Goal: Task Accomplishment & Management: Manage account settings

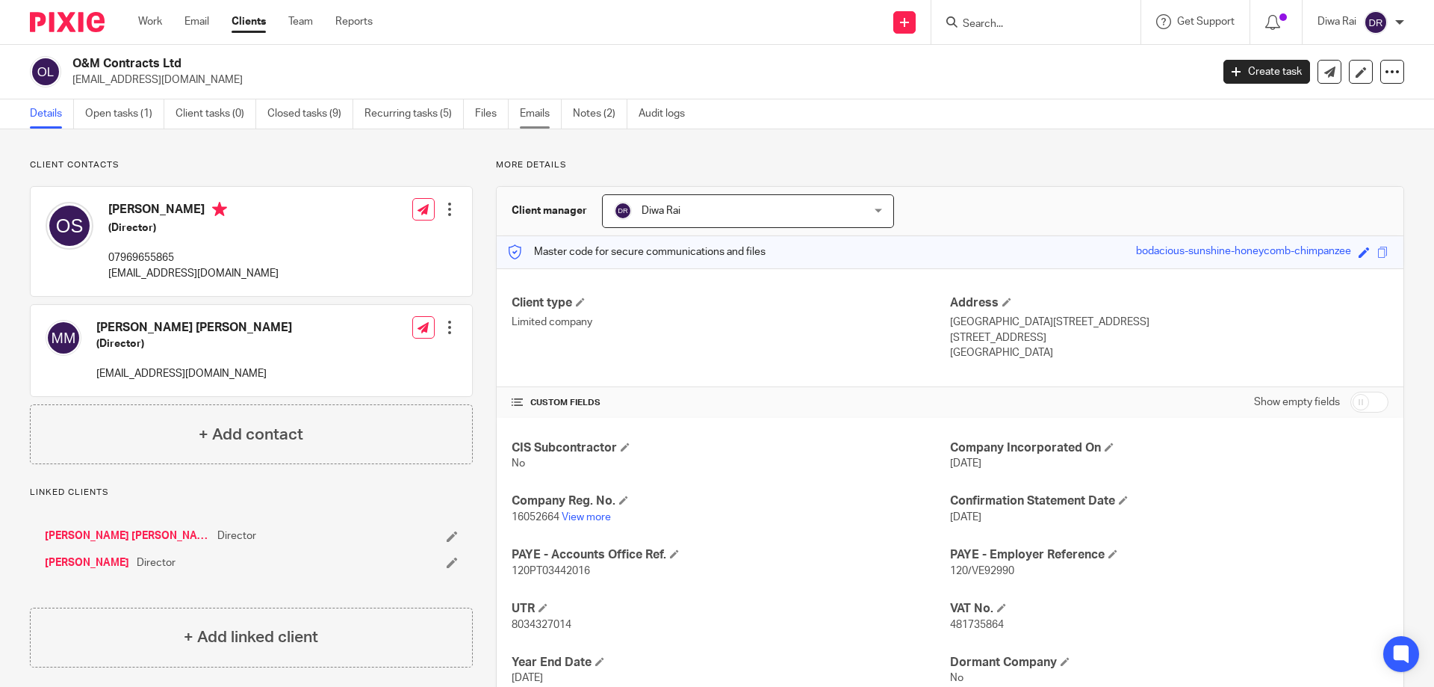
click at [543, 115] on link "Emails" at bounding box center [541, 113] width 42 height 29
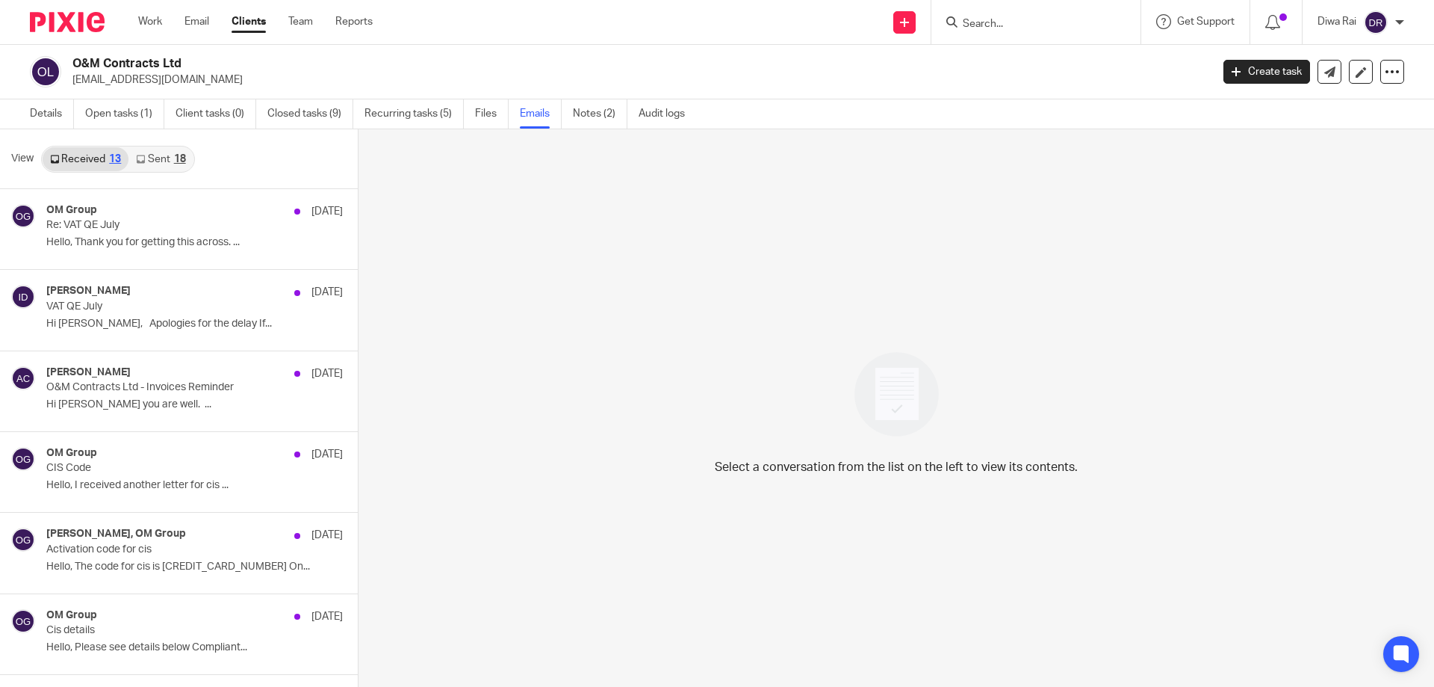
click at [158, 160] on link "Sent 18" at bounding box center [160, 159] width 64 height 24
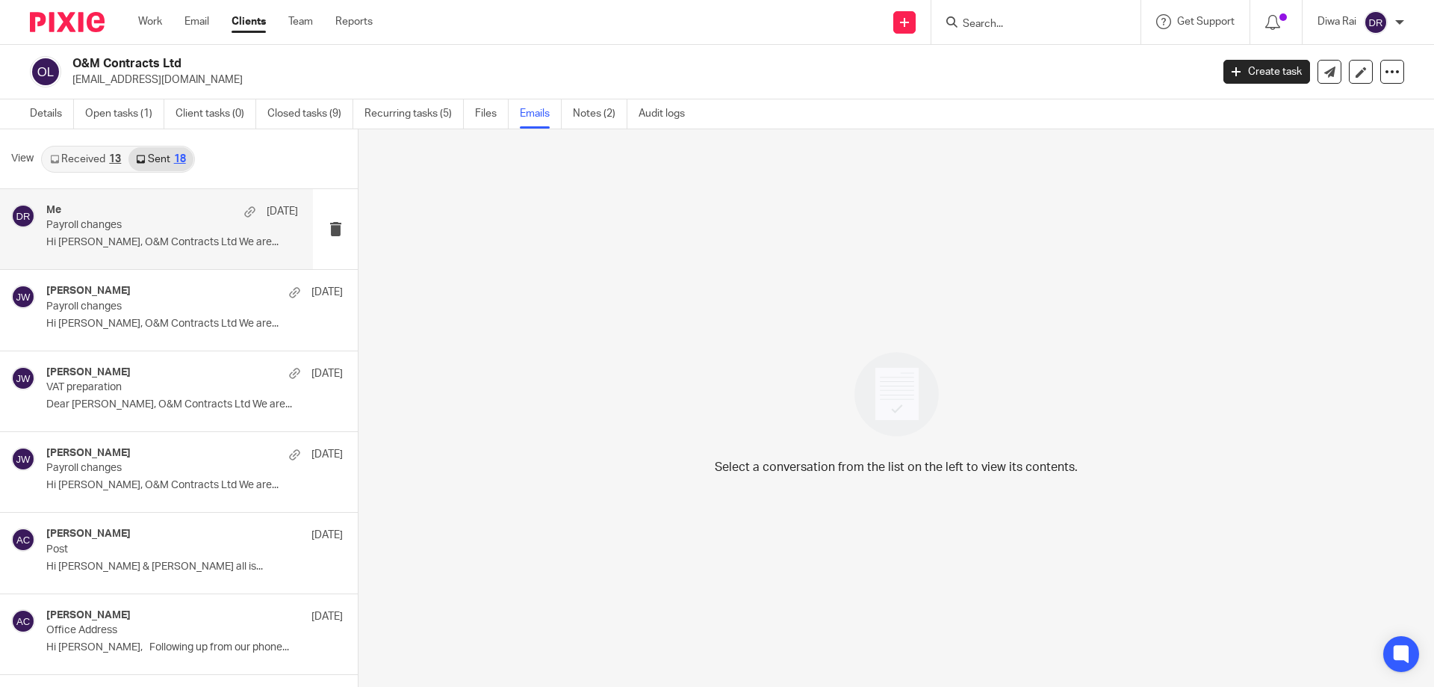
click at [141, 241] on p "Hi Oliver, O&M Contracts Ltd We are..." at bounding box center [172, 242] width 252 height 13
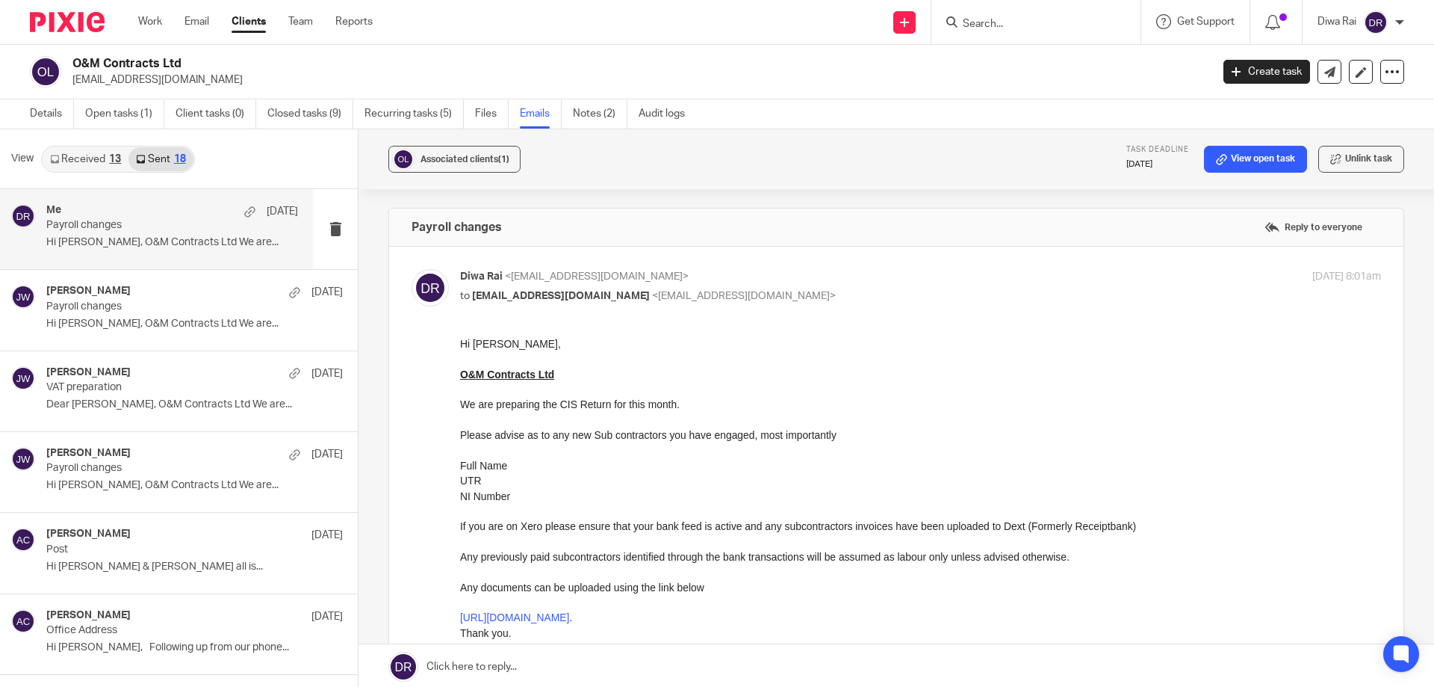
click at [871, 437] on p "Please advise as to any new Sub contractors you have engaged, most importantly" at bounding box center [920, 434] width 921 height 15
drag, startPoint x: 1157, startPoint y: 635, endPoint x: 661, endPoint y: 377, distance: 559.3
click at [661, 377] on p "O&M Contracts Ltd" at bounding box center [920, 374] width 921 height 15
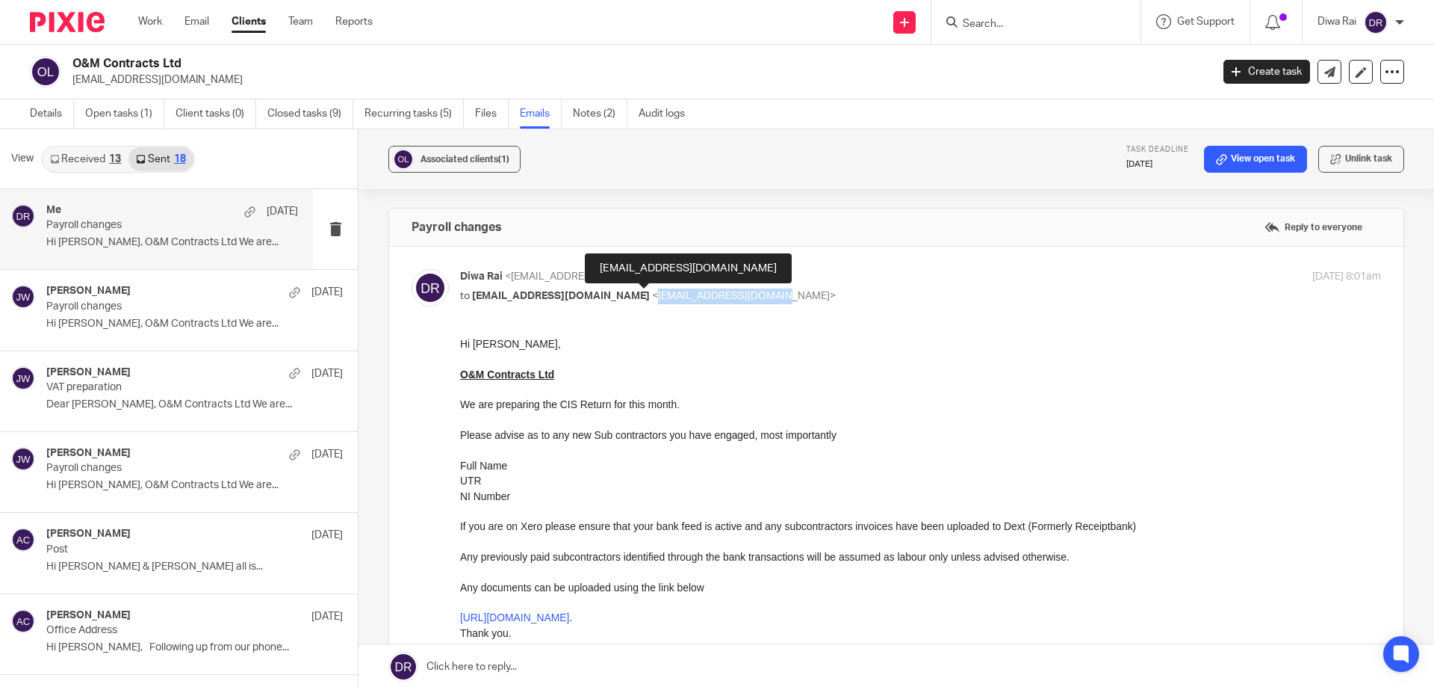
drag, startPoint x: 700, startPoint y: 295, endPoint x: 589, endPoint y: 304, distance: 111.7
click at [652, 300] on span "<oliversoper@live.co.uk>" at bounding box center [744, 296] width 184 height 10
copy span "oliversoper@live.co.uk"
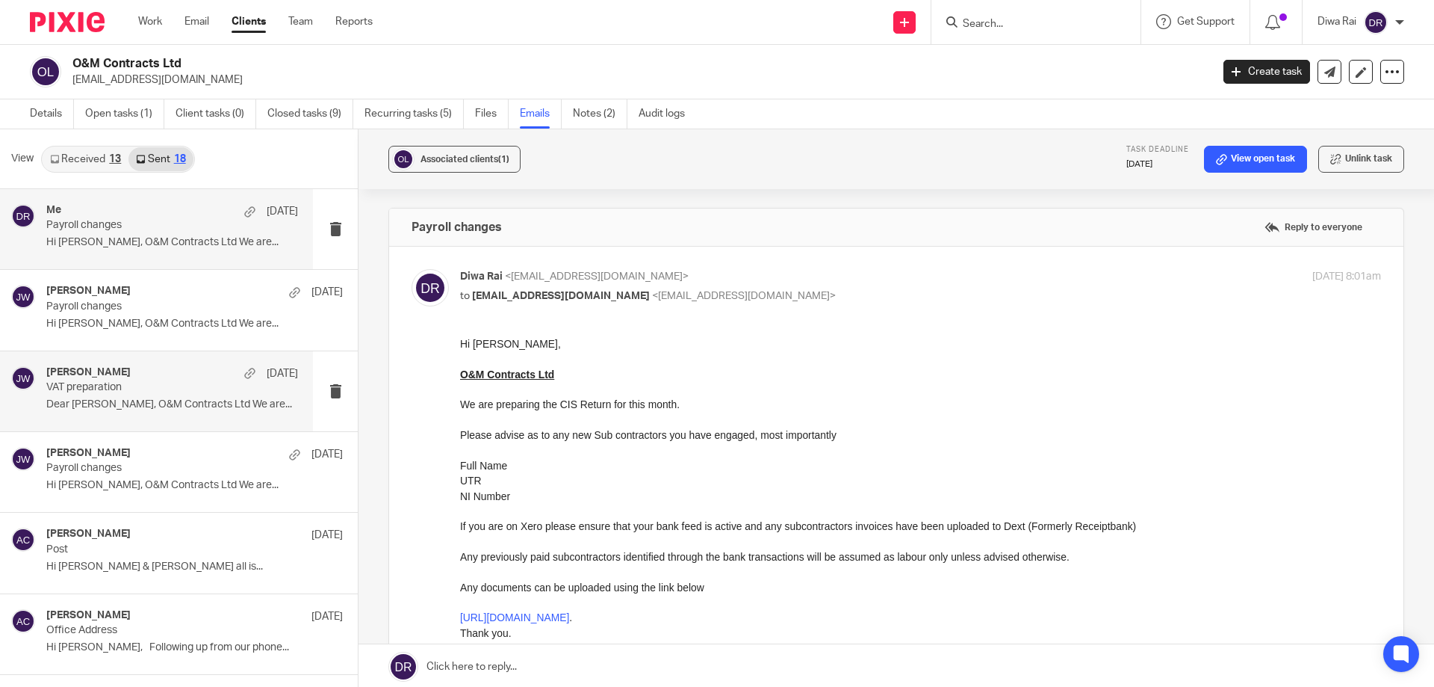
click at [146, 400] on p "Dear Oliver, O&M Contracts Ltd We are..." at bounding box center [172, 404] width 252 height 13
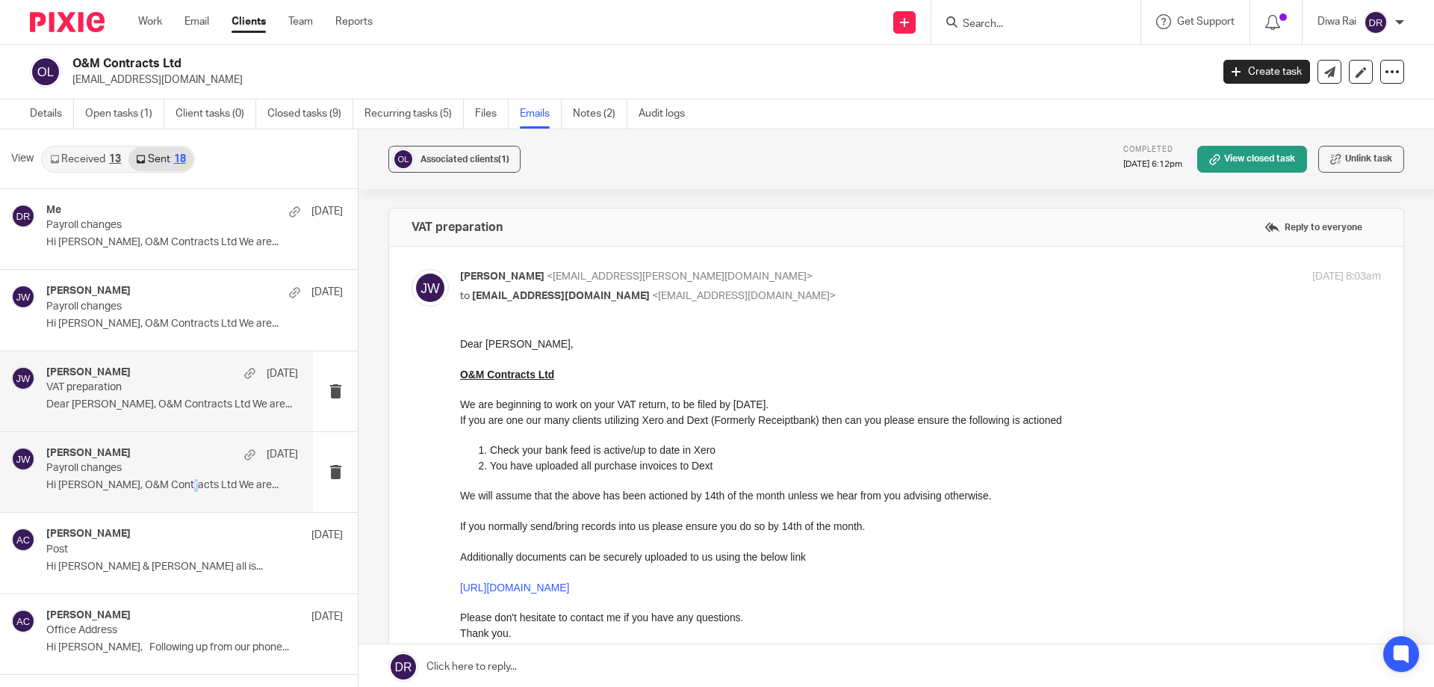
click at [176, 486] on p "Hi Oliver, O&M Contracts Ltd We are..." at bounding box center [172, 485] width 252 height 13
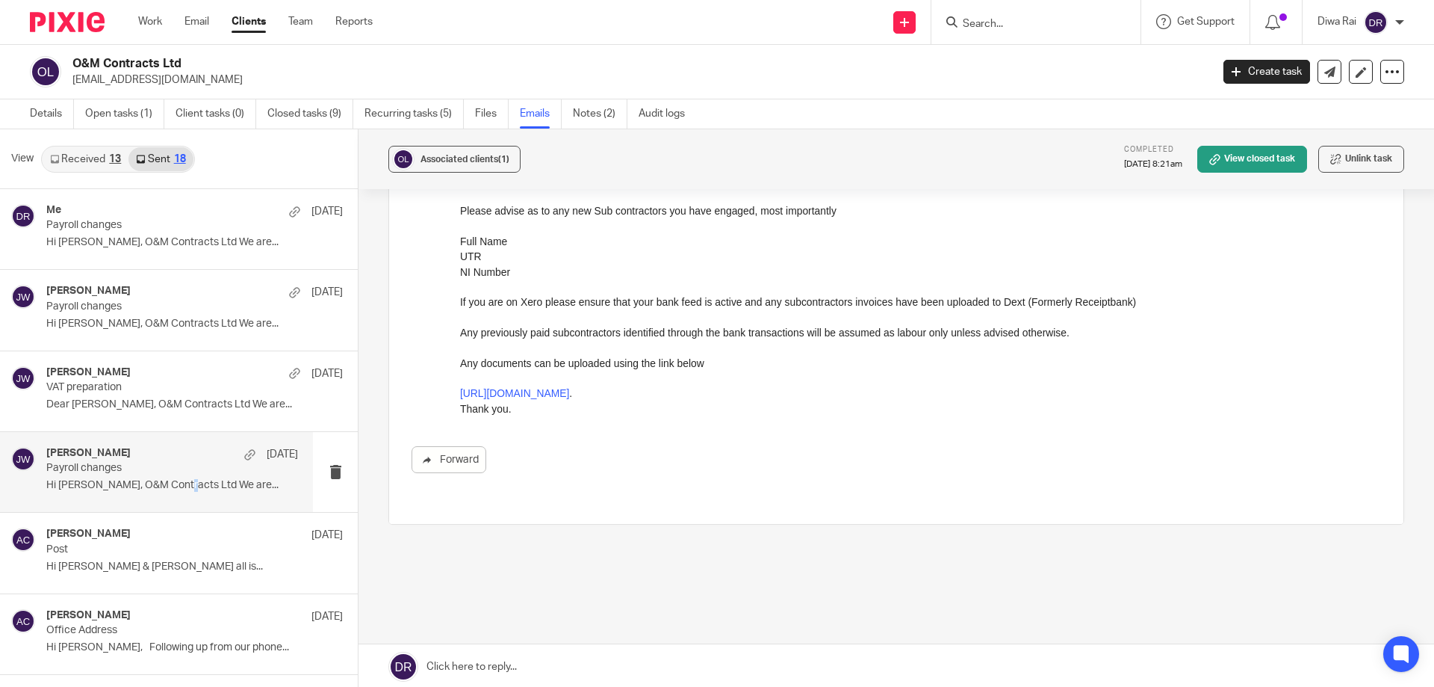
scroll to position [75, 0]
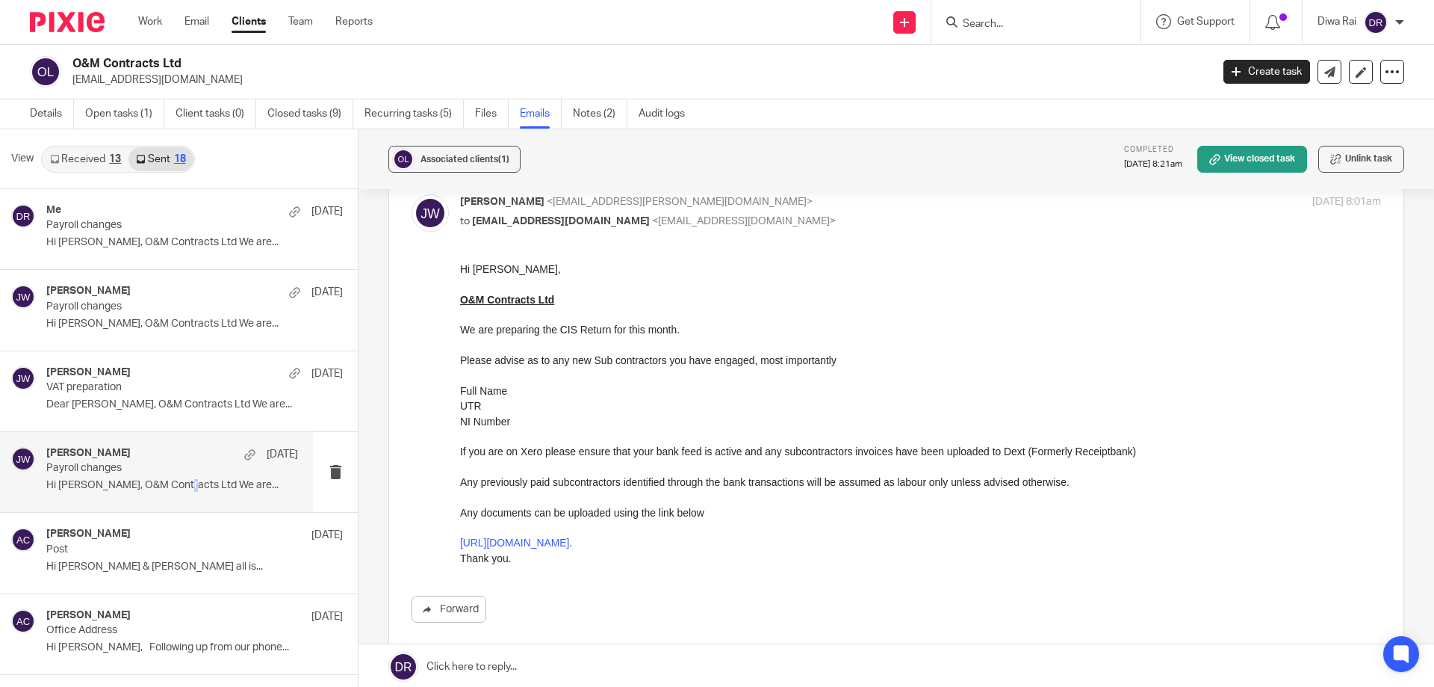
click at [80, 158] on link "Received 13" at bounding box center [86, 159] width 86 height 24
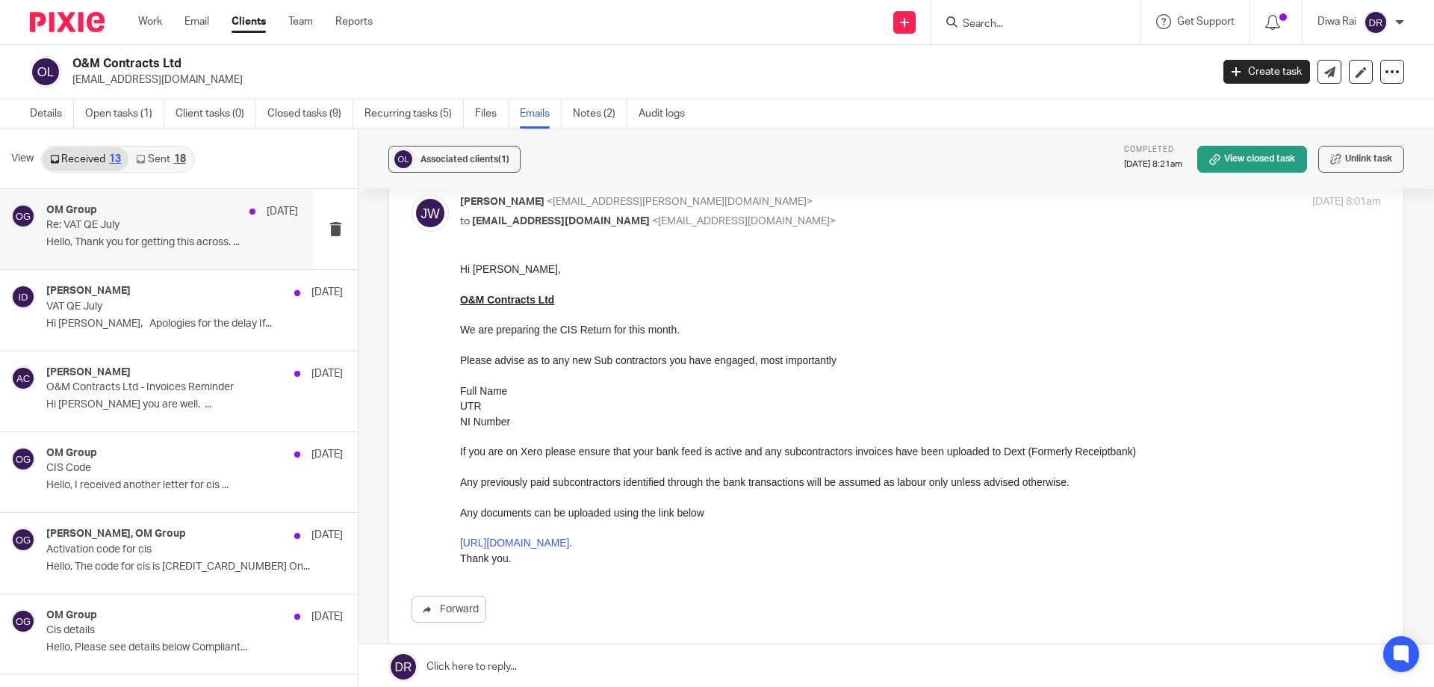
scroll to position [2, 0]
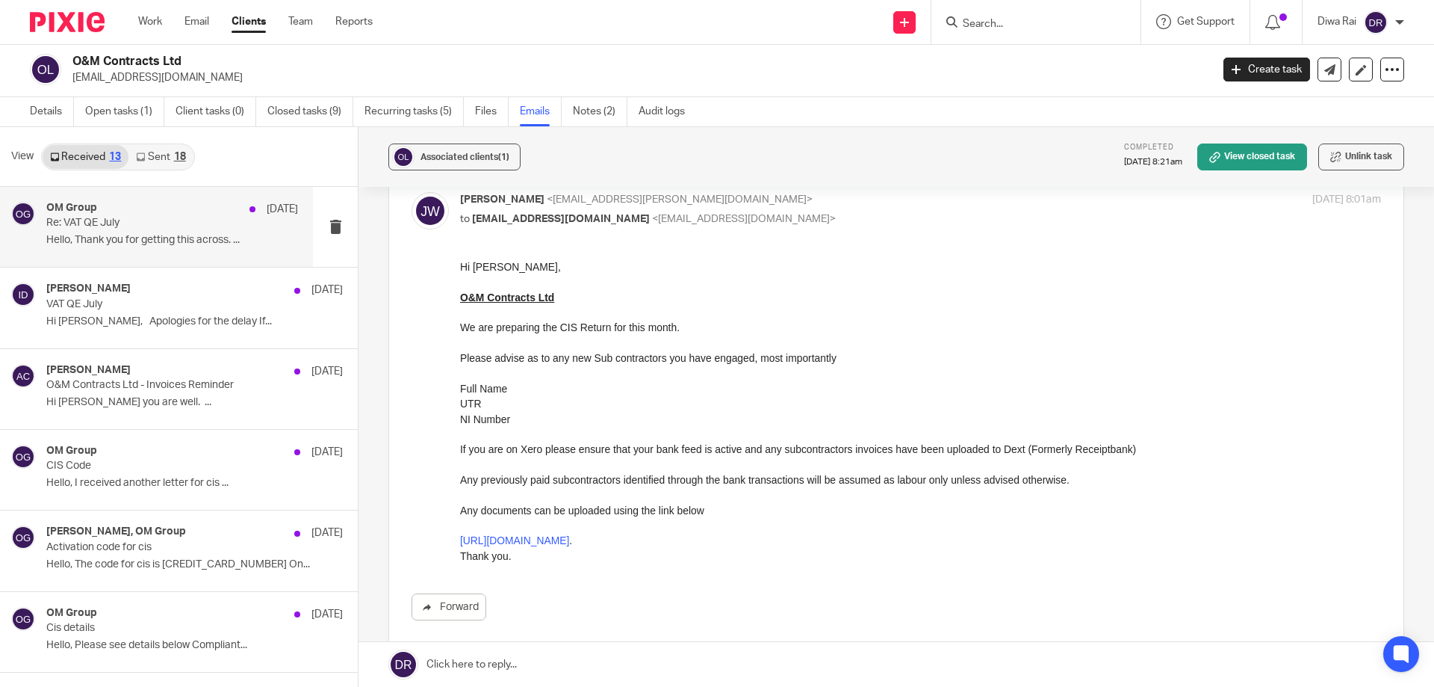
click at [181, 224] on p "Re: VAT QE July" at bounding box center [147, 223] width 202 height 13
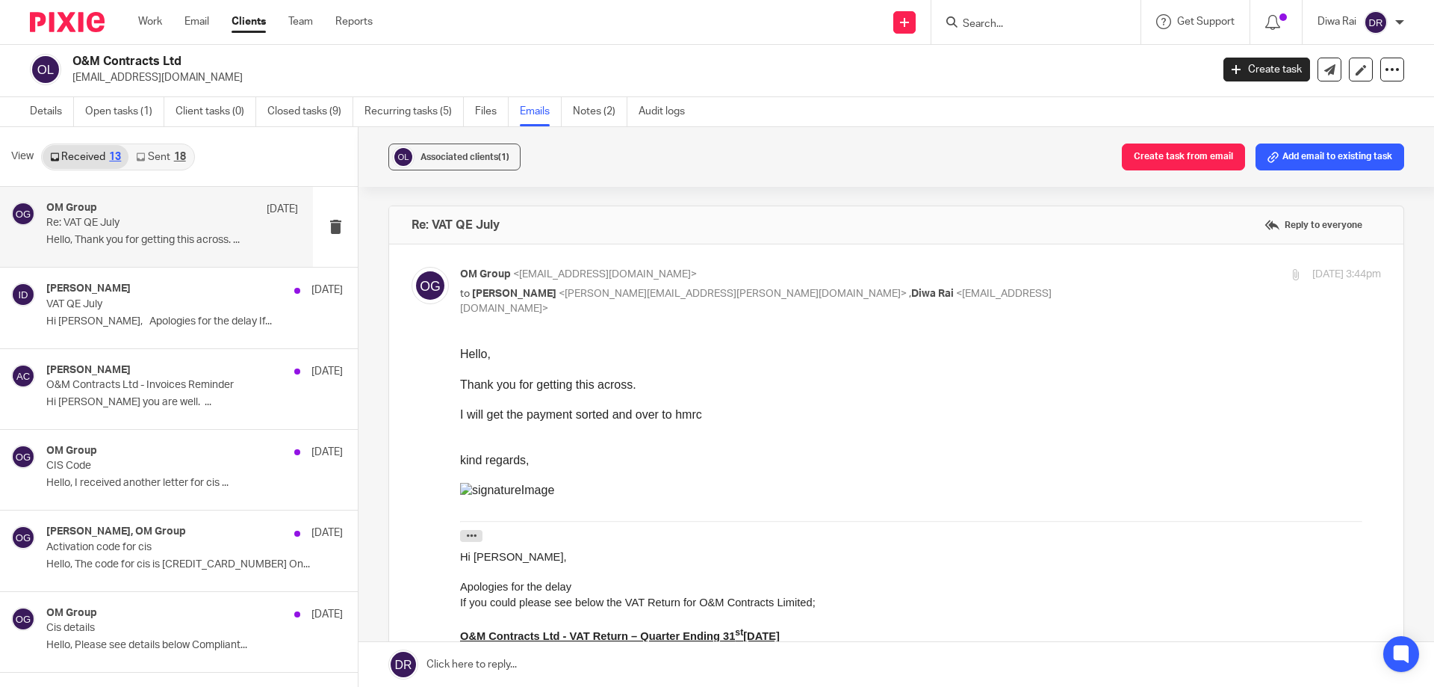
scroll to position [75, 0]
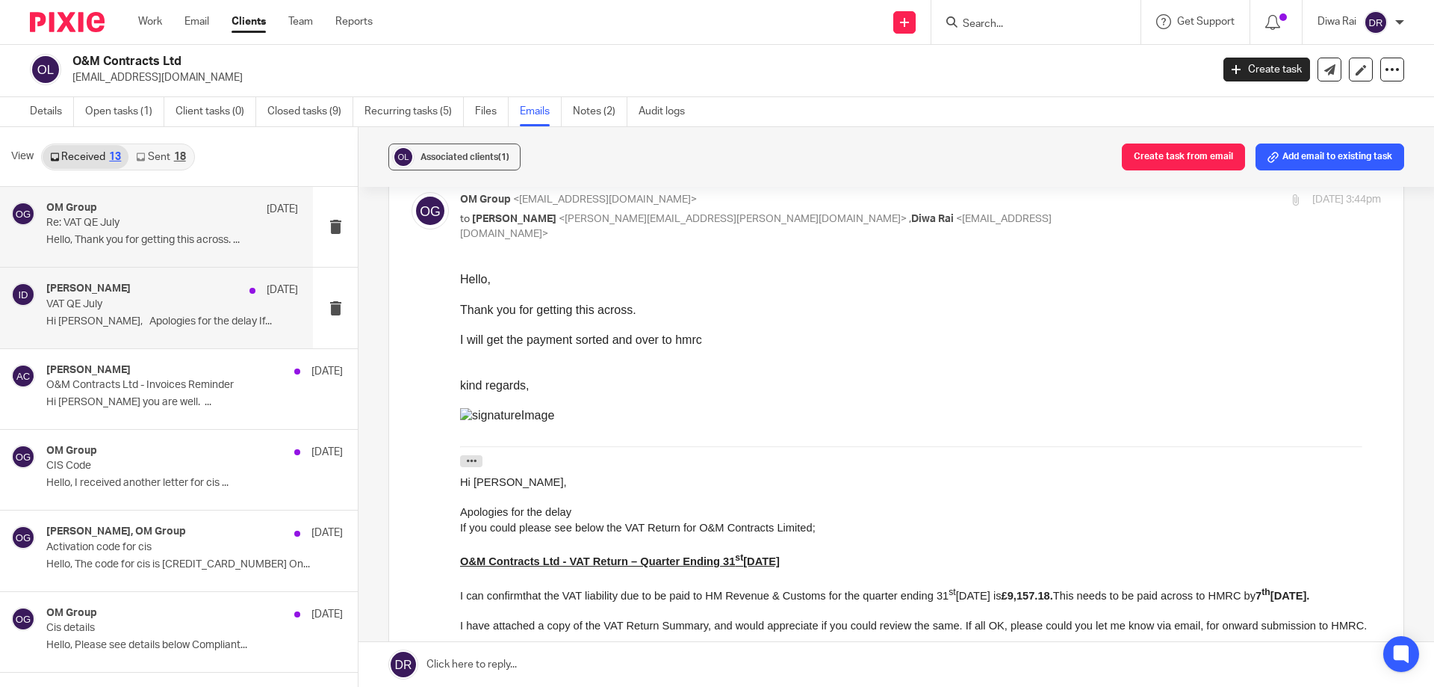
click at [111, 319] on p "Hi Ollie, Apologies for the delay If..." at bounding box center [172, 321] width 252 height 13
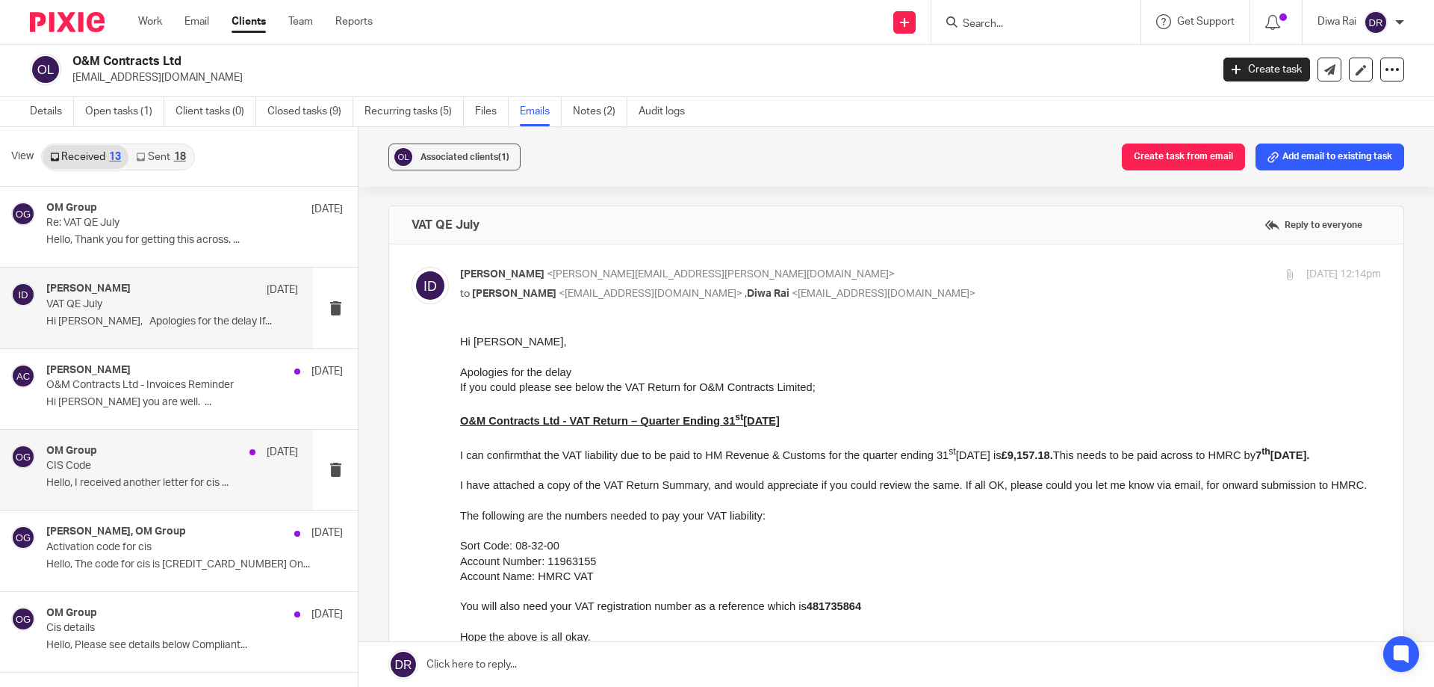
scroll to position [149, 0]
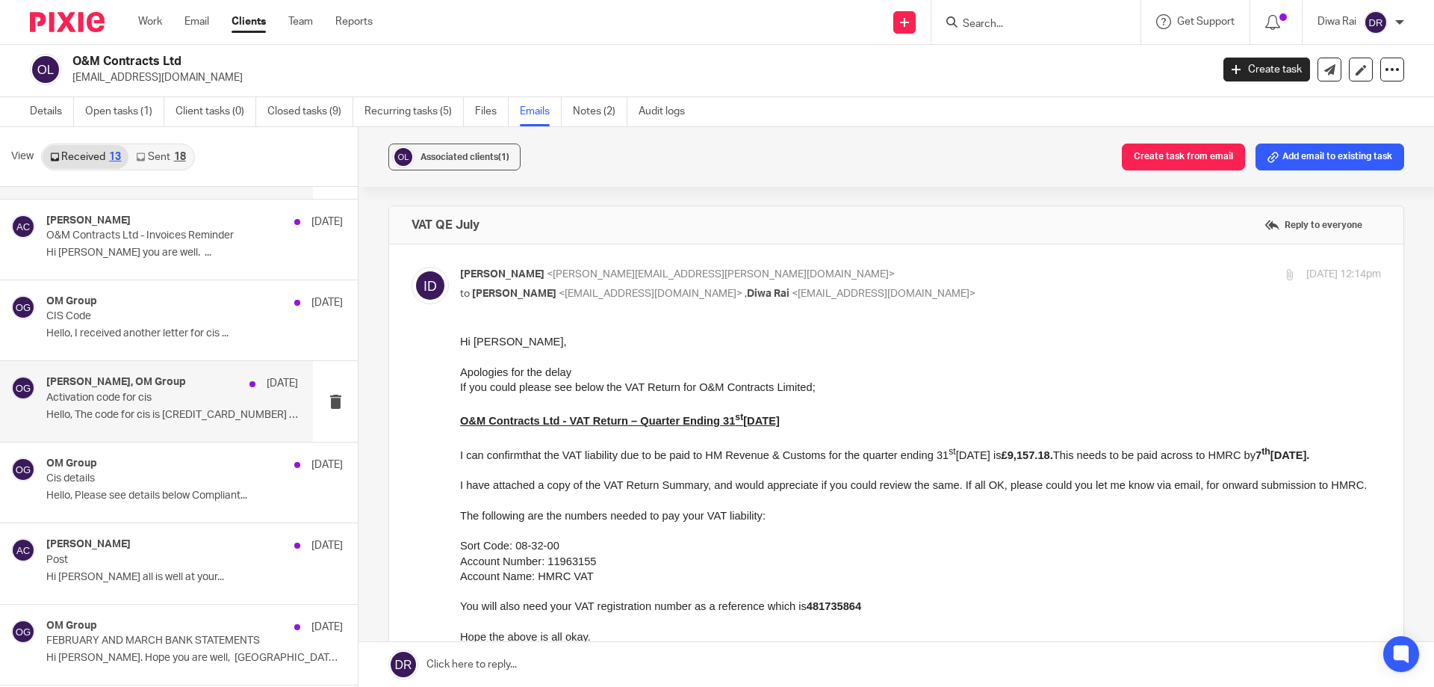
click at [187, 413] on p "Hello, The code for cis is 688997098498 On..." at bounding box center [172, 415] width 252 height 13
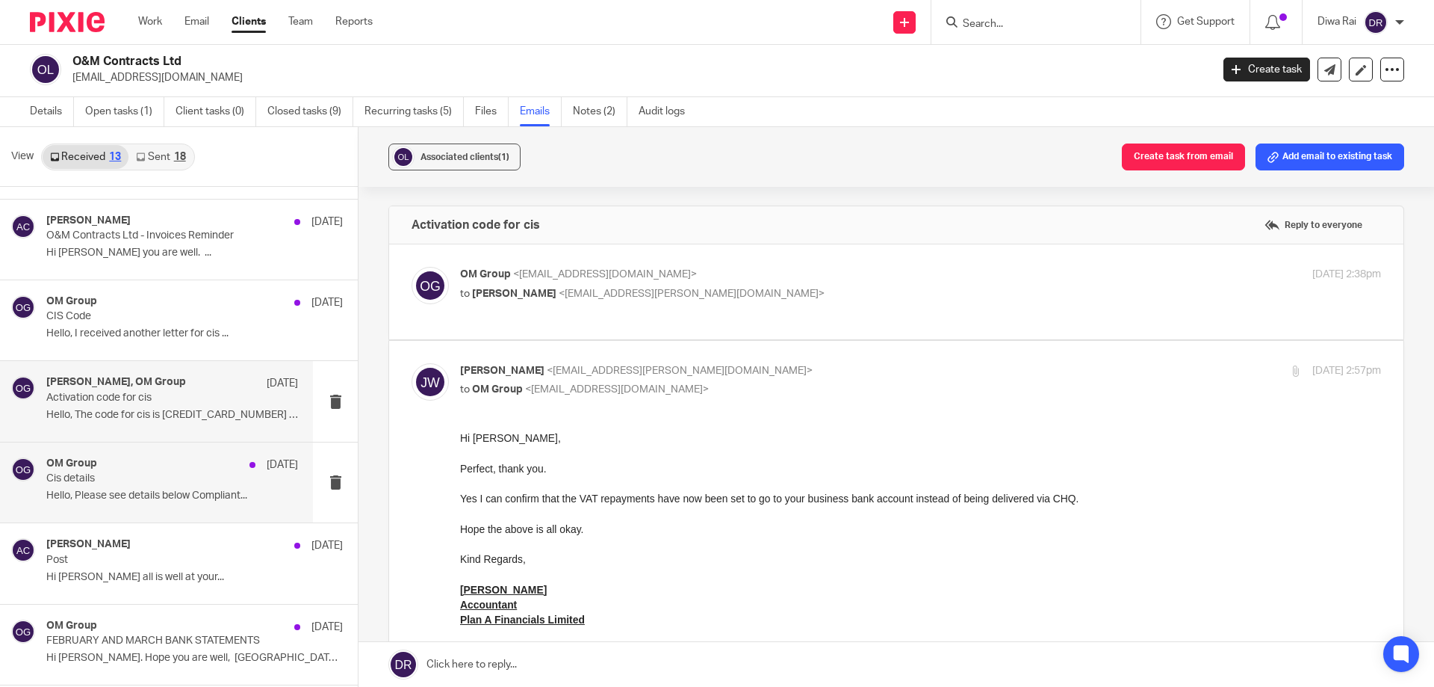
scroll to position [0, 0]
click at [185, 462] on div "OM Group 22 Apr" at bounding box center [172, 464] width 252 height 15
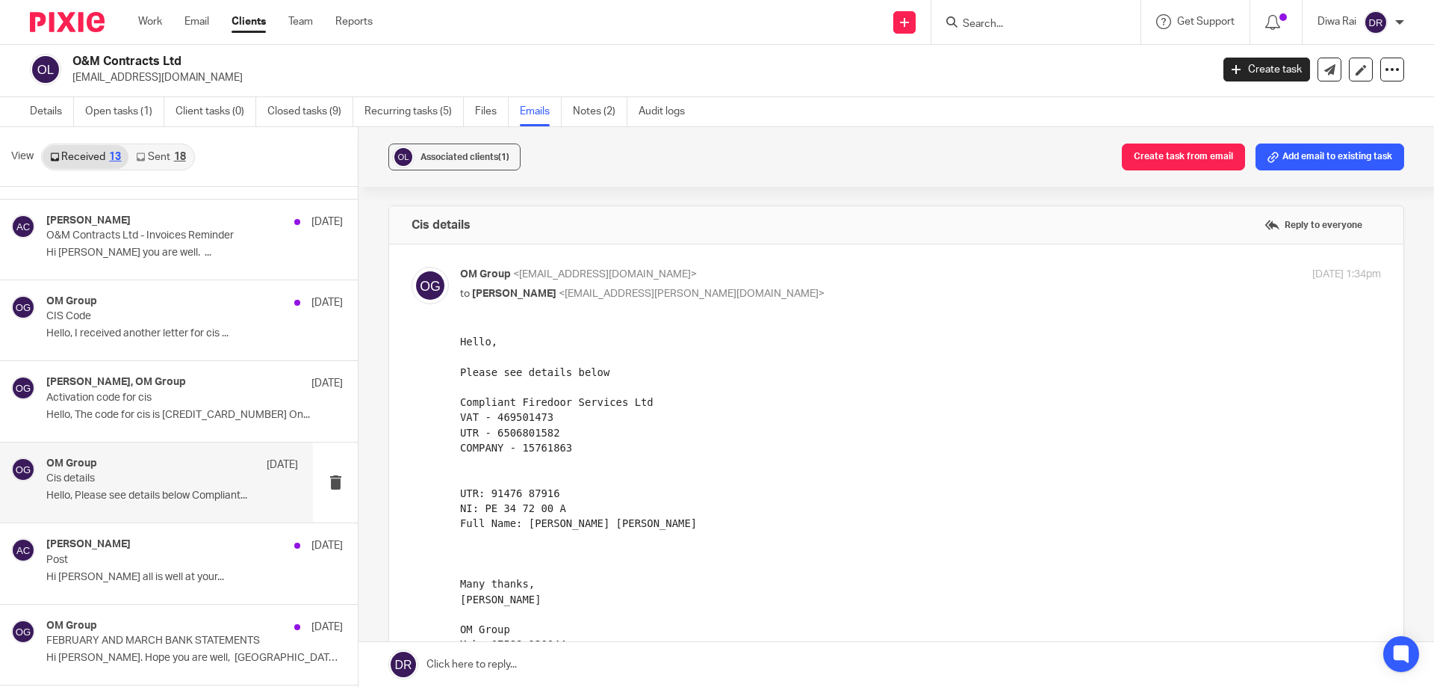
click at [93, 504] on div "OM Group 22 Apr Cis details Hello, Please see details below Compliant..." at bounding box center [172, 482] width 252 height 50
click at [126, 409] on p "Hello, The code for cis is 688997098498 On..." at bounding box center [172, 415] width 252 height 13
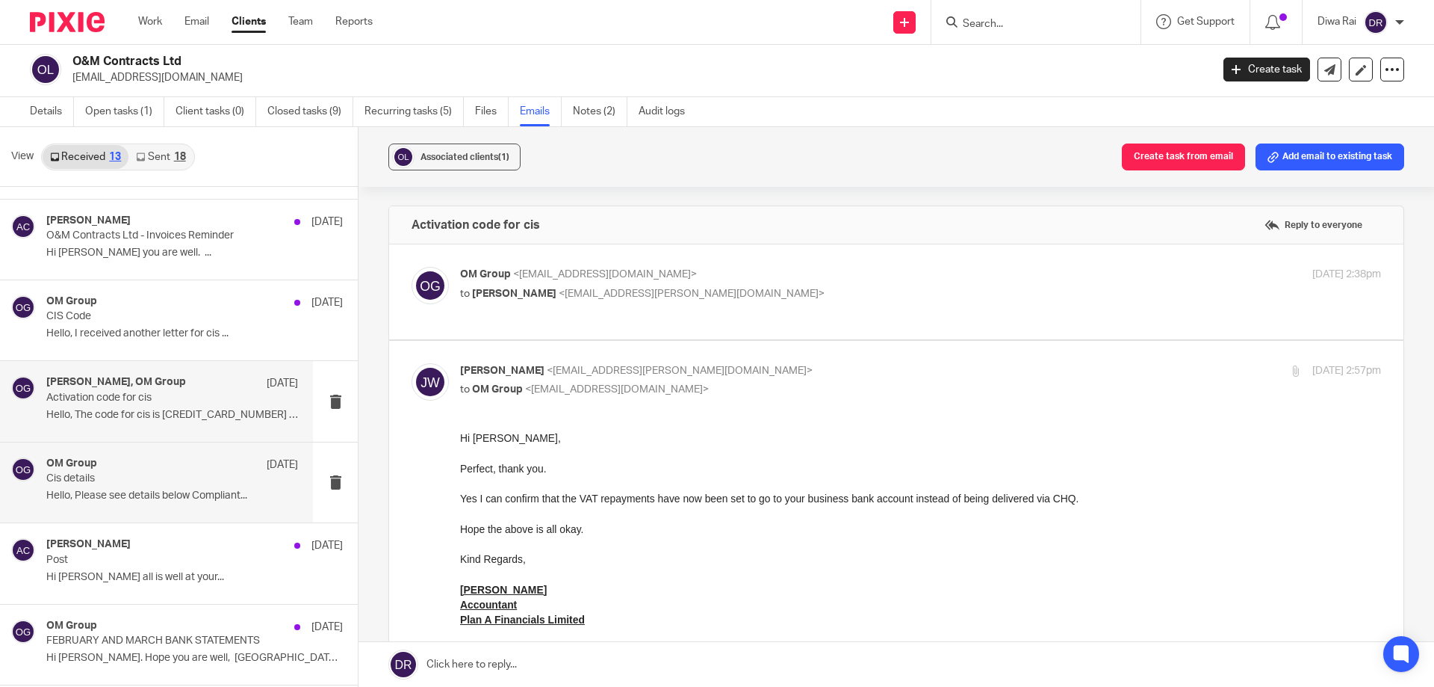
click at [172, 489] on p "Hello, Please see details below Compliant..." at bounding box center [172, 495] width 252 height 13
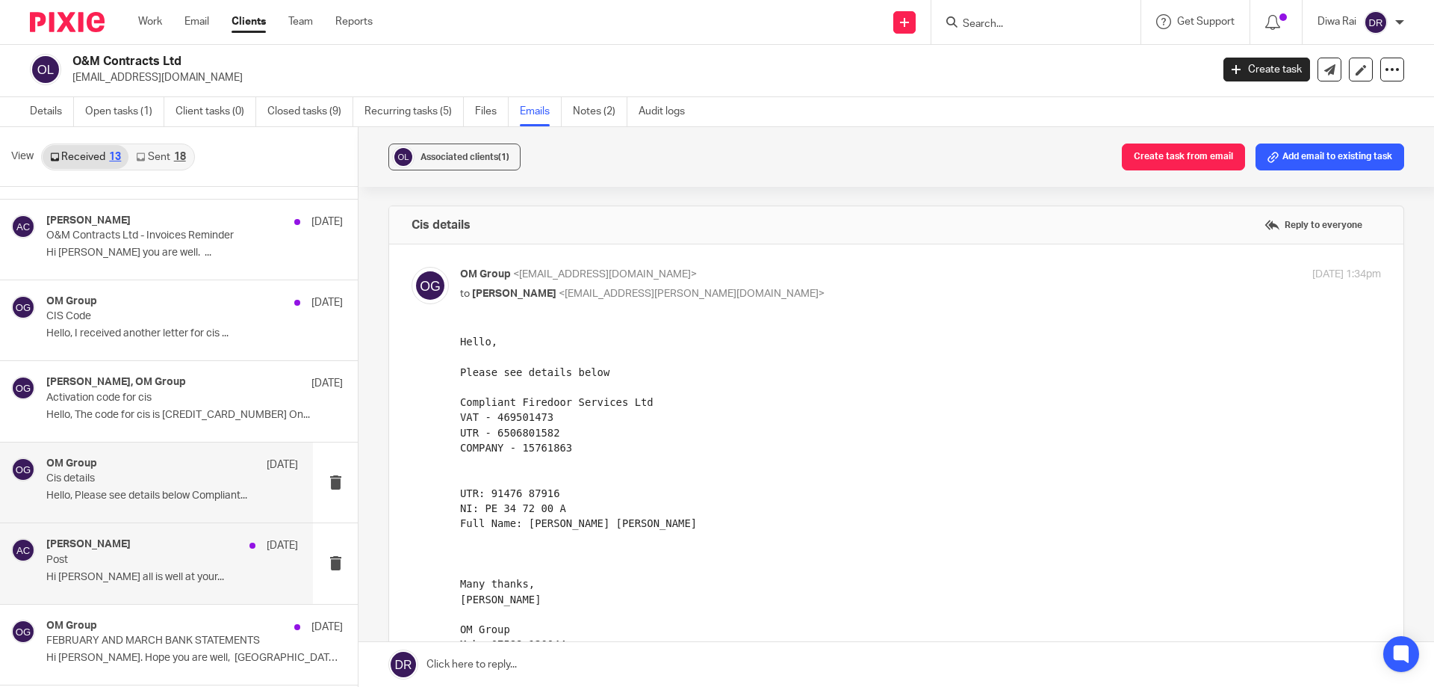
scroll to position [224, 0]
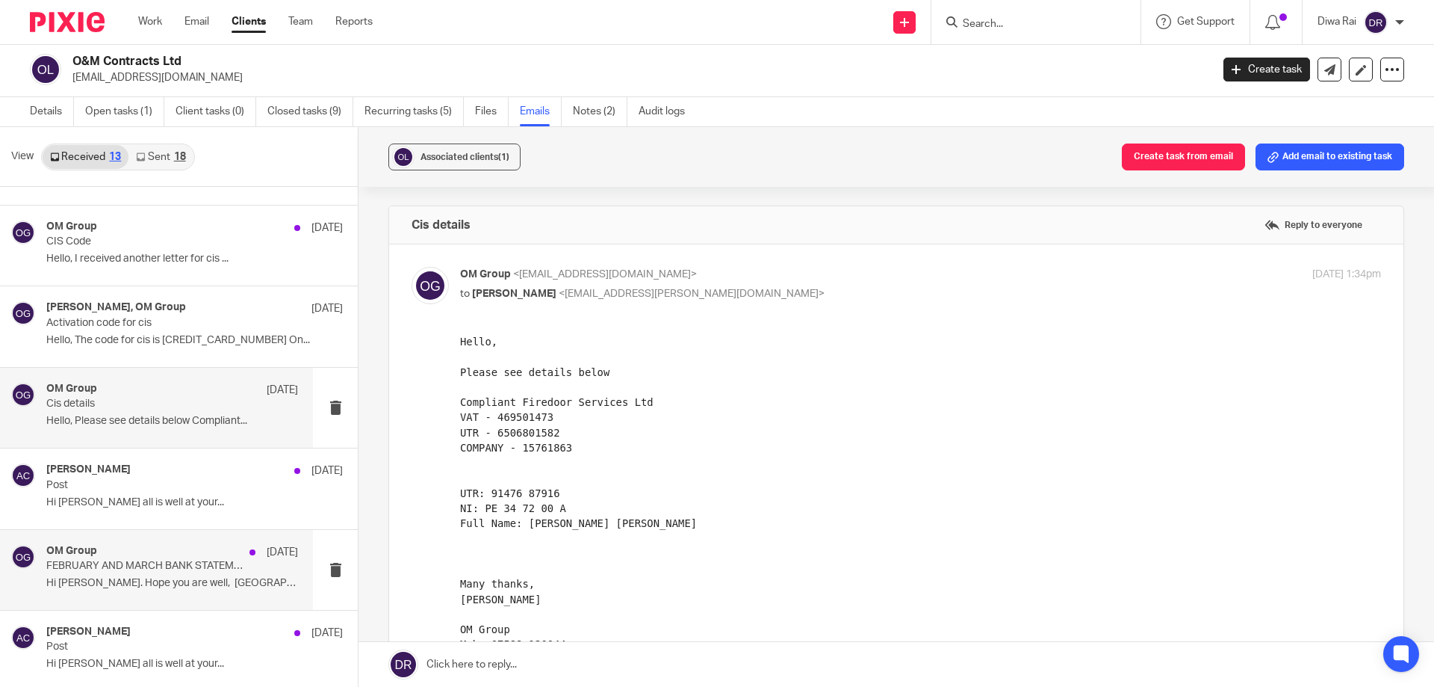
click at [170, 573] on div "OM Group 15 Apr FEBRUARY AND MARCH BANK STATEMENTS Hi Jaye. Hope you are well, …" at bounding box center [172, 570] width 252 height 50
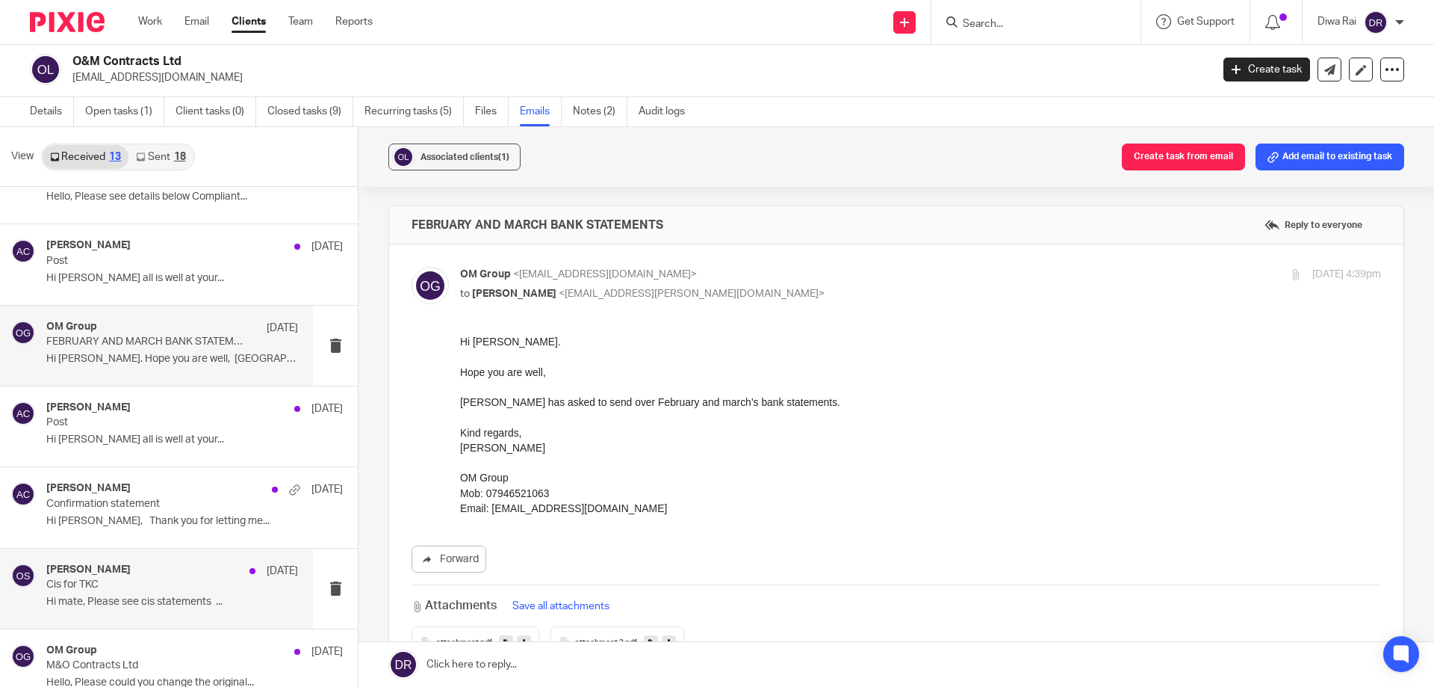
scroll to position [523, 0]
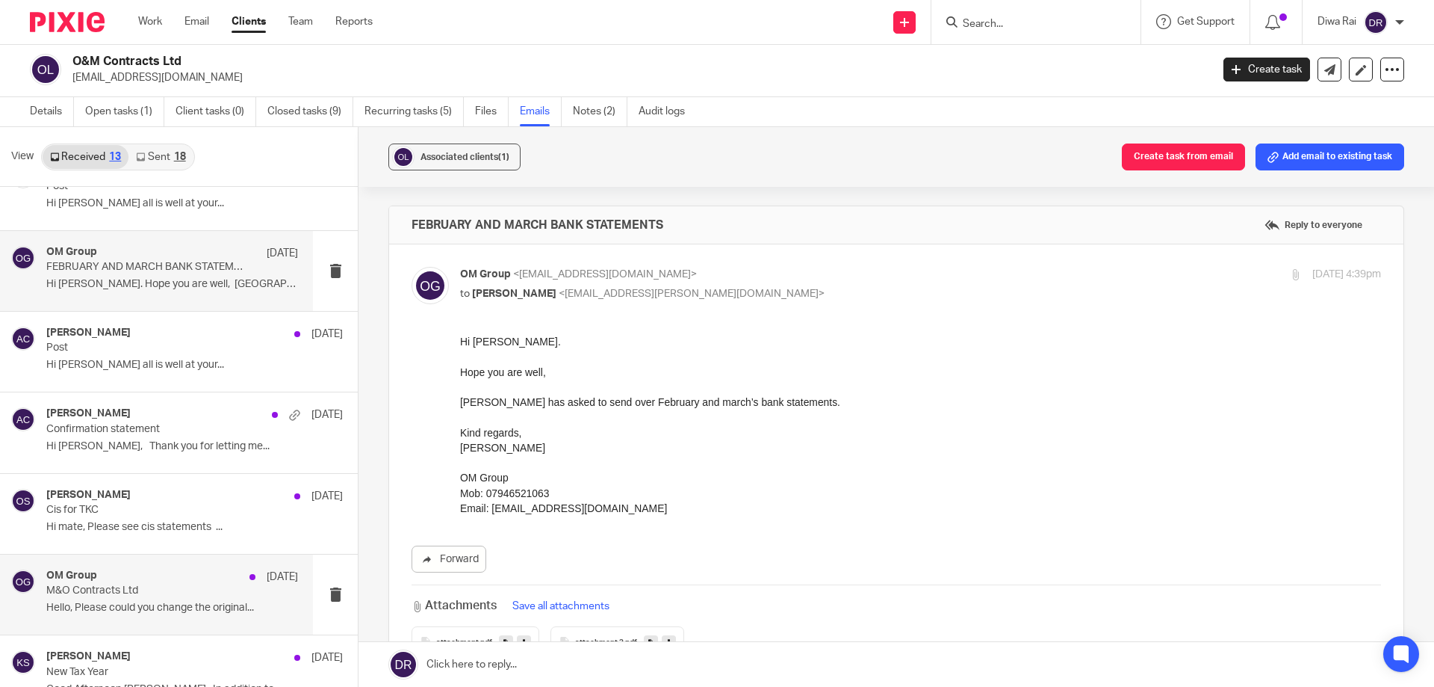
click at [175, 588] on p "M&O Contracts Ltd" at bounding box center [147, 590] width 202 height 13
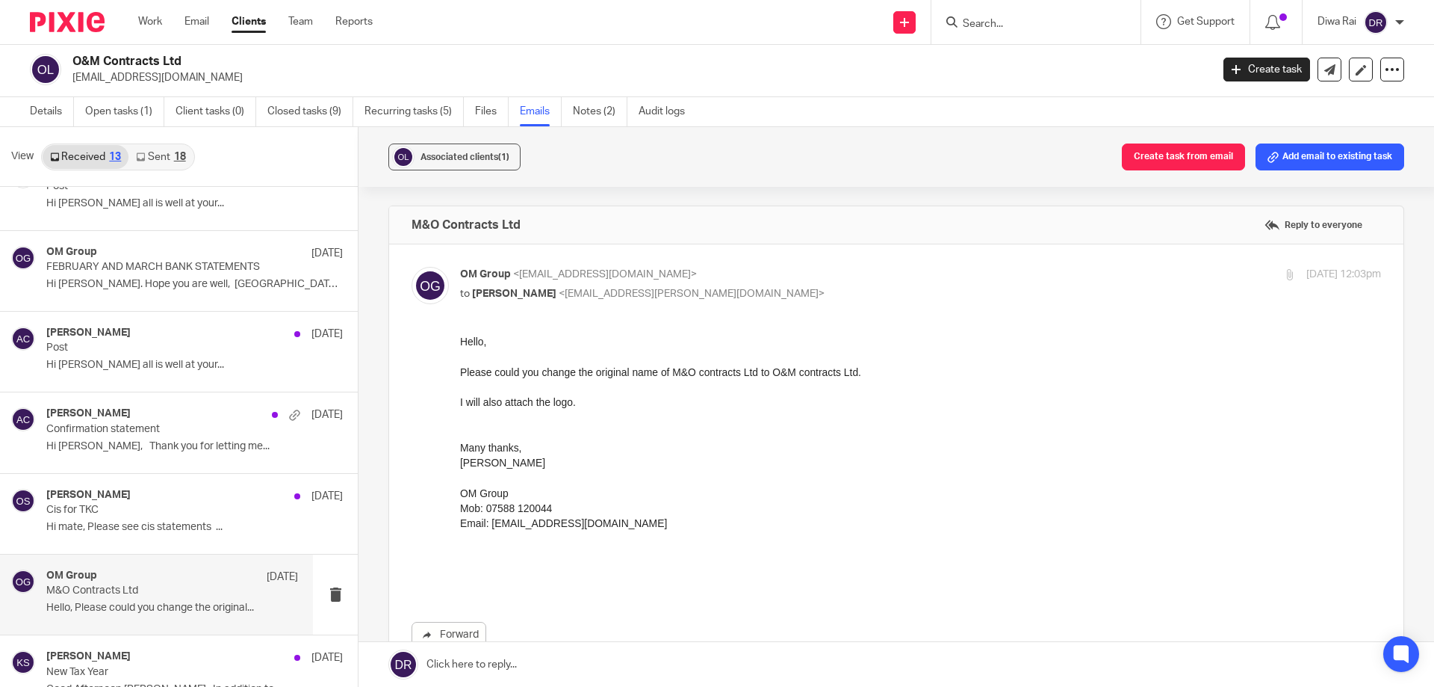
scroll to position [149, 0]
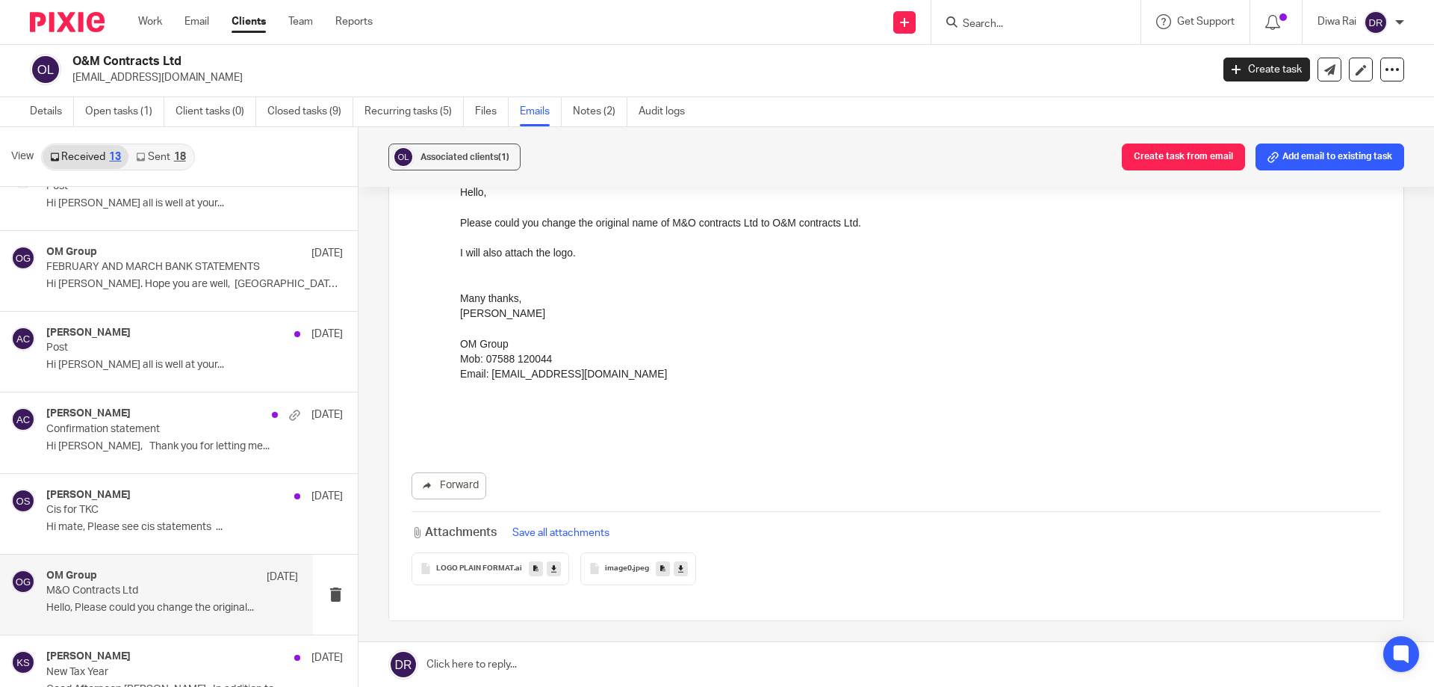
click at [672, 423] on div at bounding box center [920, 419] width 921 height 15
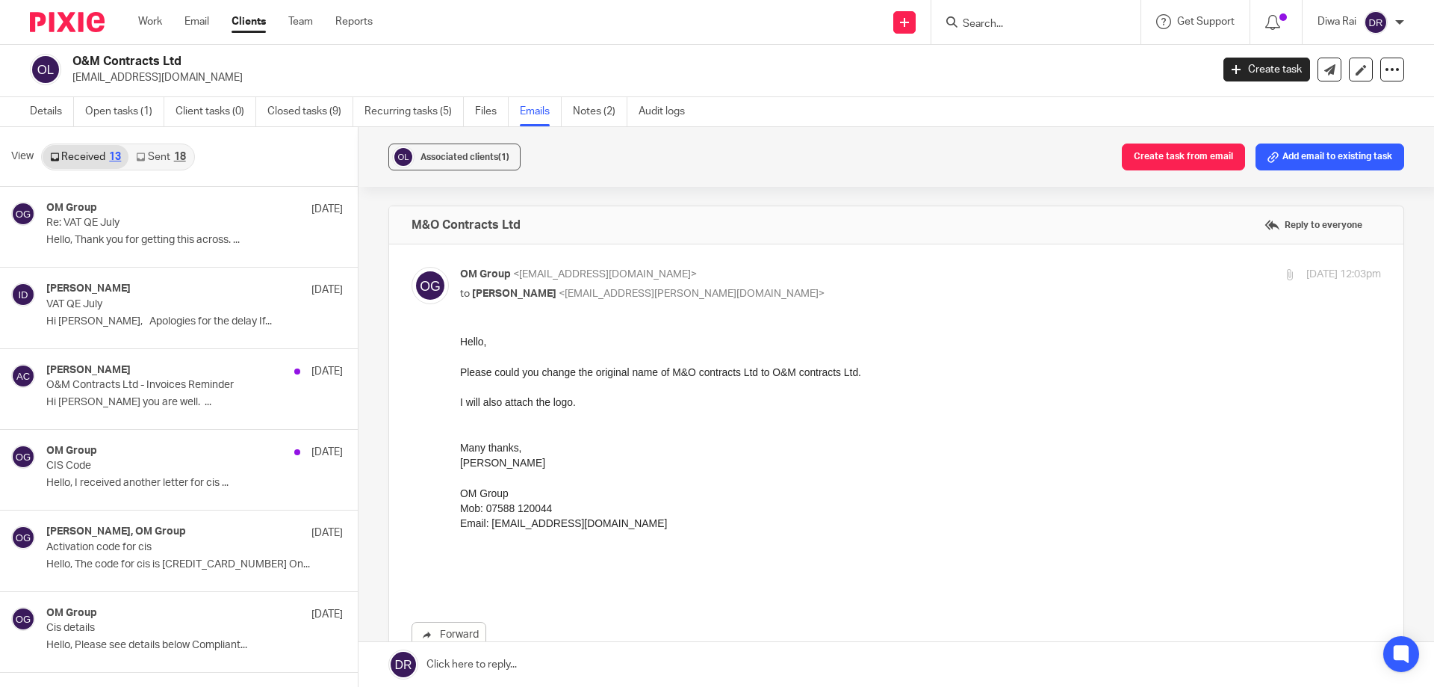
scroll to position [0, 0]
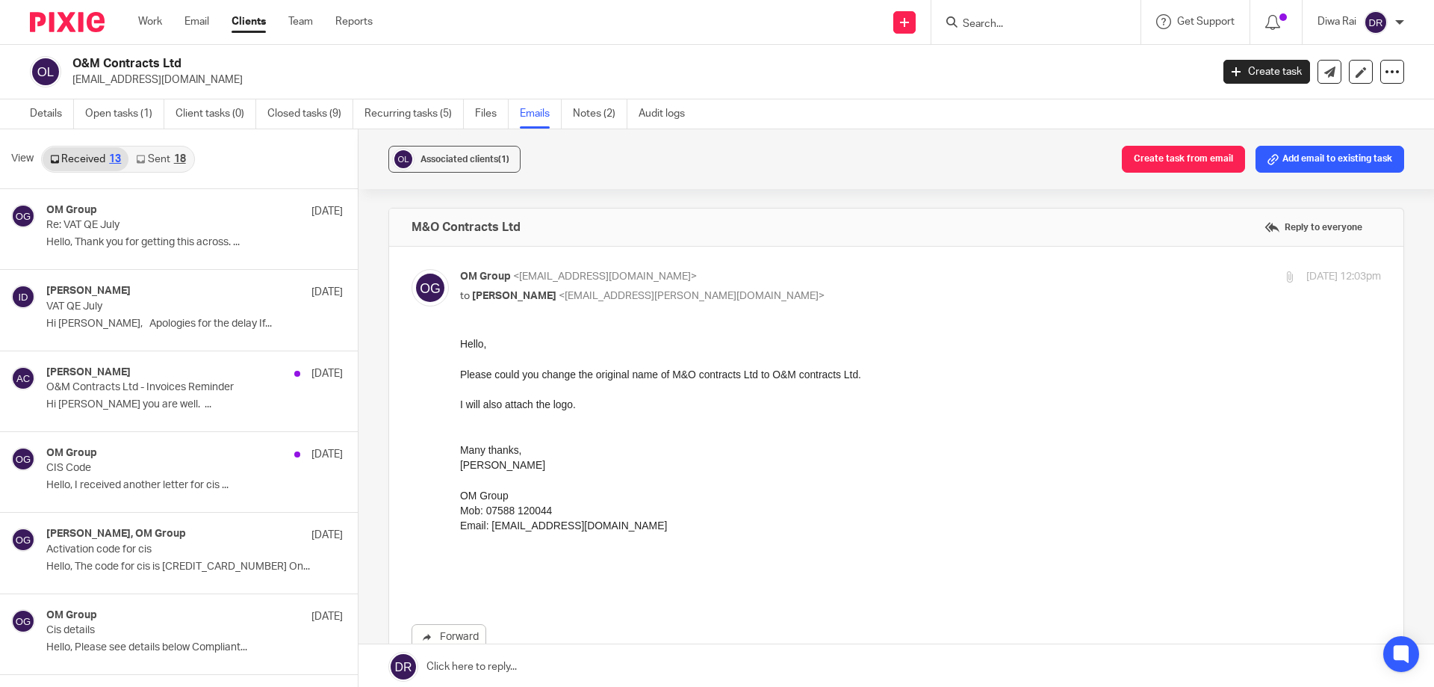
drag, startPoint x: 182, startPoint y: 66, endPoint x: 77, endPoint y: 66, distance: 105.3
click at [77, 66] on h2 "O&M Contracts Ltd" at bounding box center [523, 64] width 903 height 16
copy h2 "O&M Contracts Ltd"
click at [158, 25] on link "Work" at bounding box center [150, 21] width 24 height 15
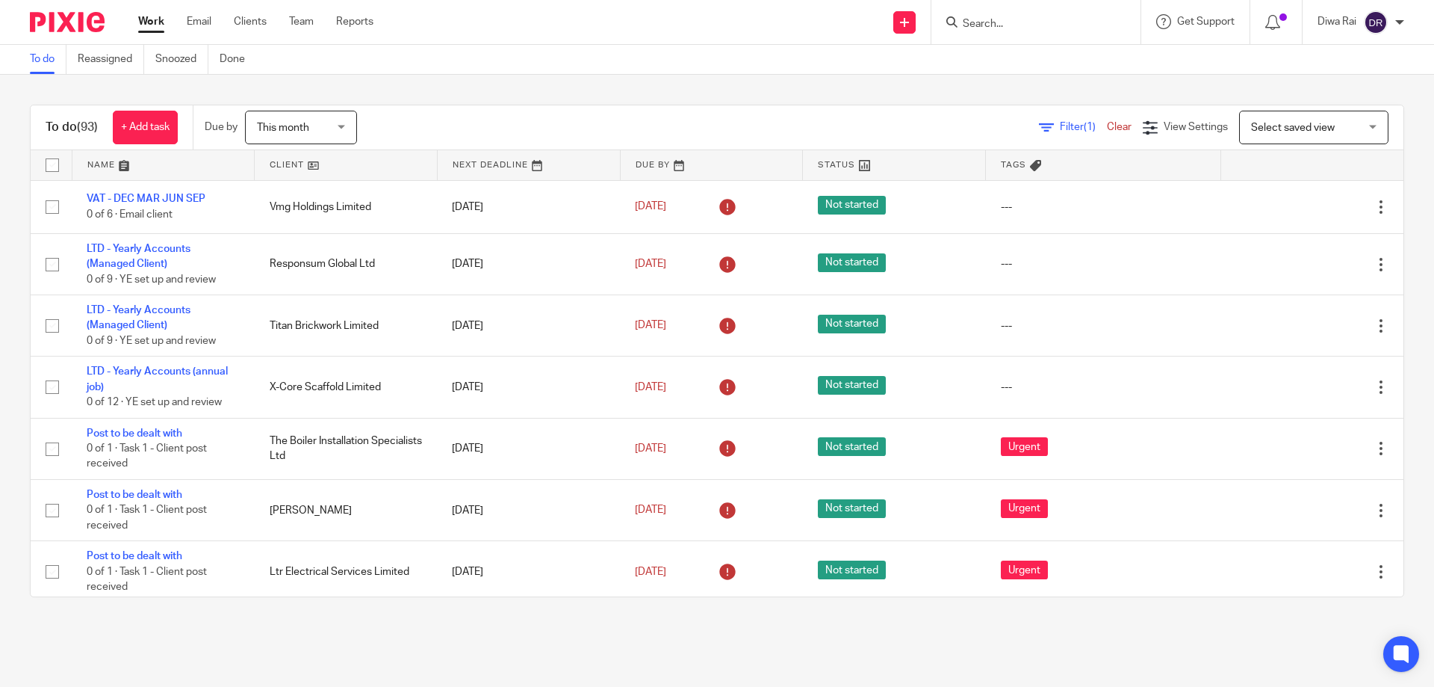
drag, startPoint x: 997, startPoint y: 55, endPoint x: 997, endPoint y: 20, distance: 34.4
click at [997, 37] on body "Work Email Clients Team Reports Work Email Clients Team Reports Settings Send n…" at bounding box center [717, 343] width 1434 height 687
click at [997, 20] on input "Search" at bounding box center [1028, 24] width 134 height 13
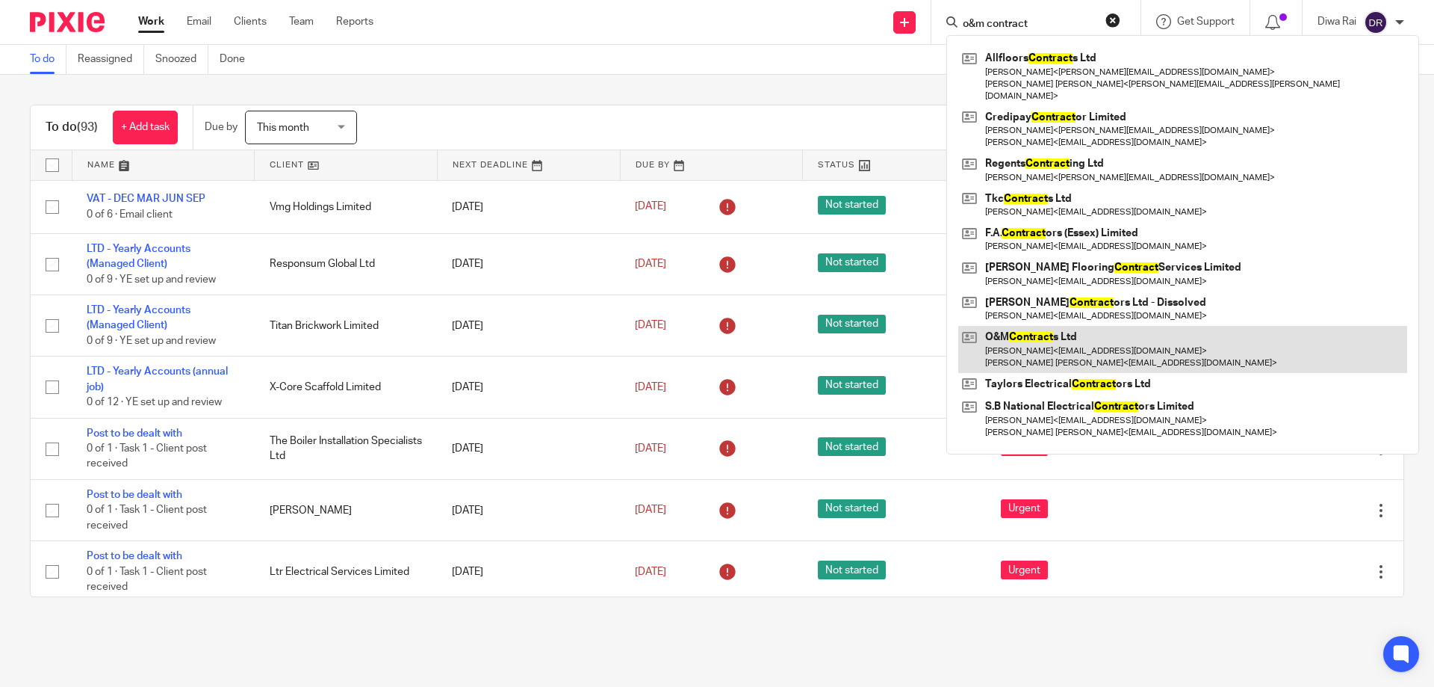
type input "o&m contract"
click at [1069, 326] on link at bounding box center [1182, 349] width 449 height 46
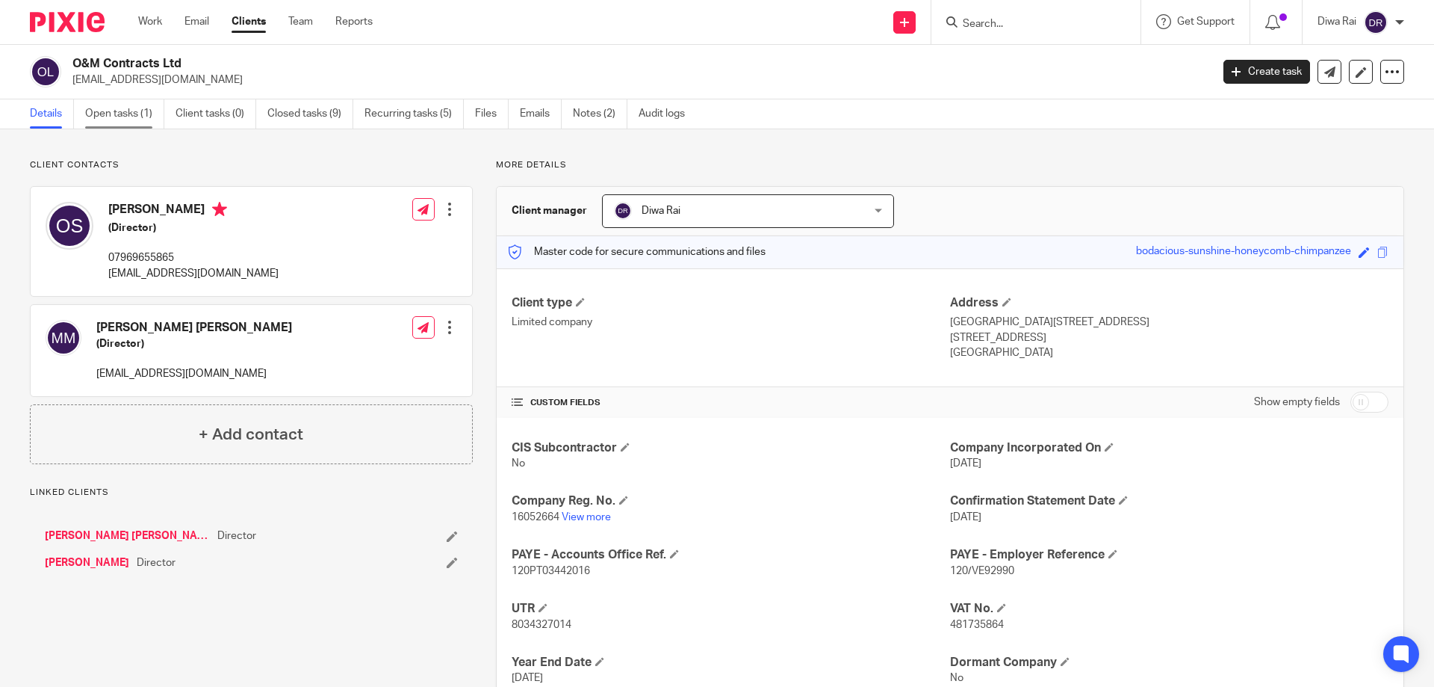
click at [140, 114] on link "Open tasks (1)" at bounding box center [124, 113] width 79 height 29
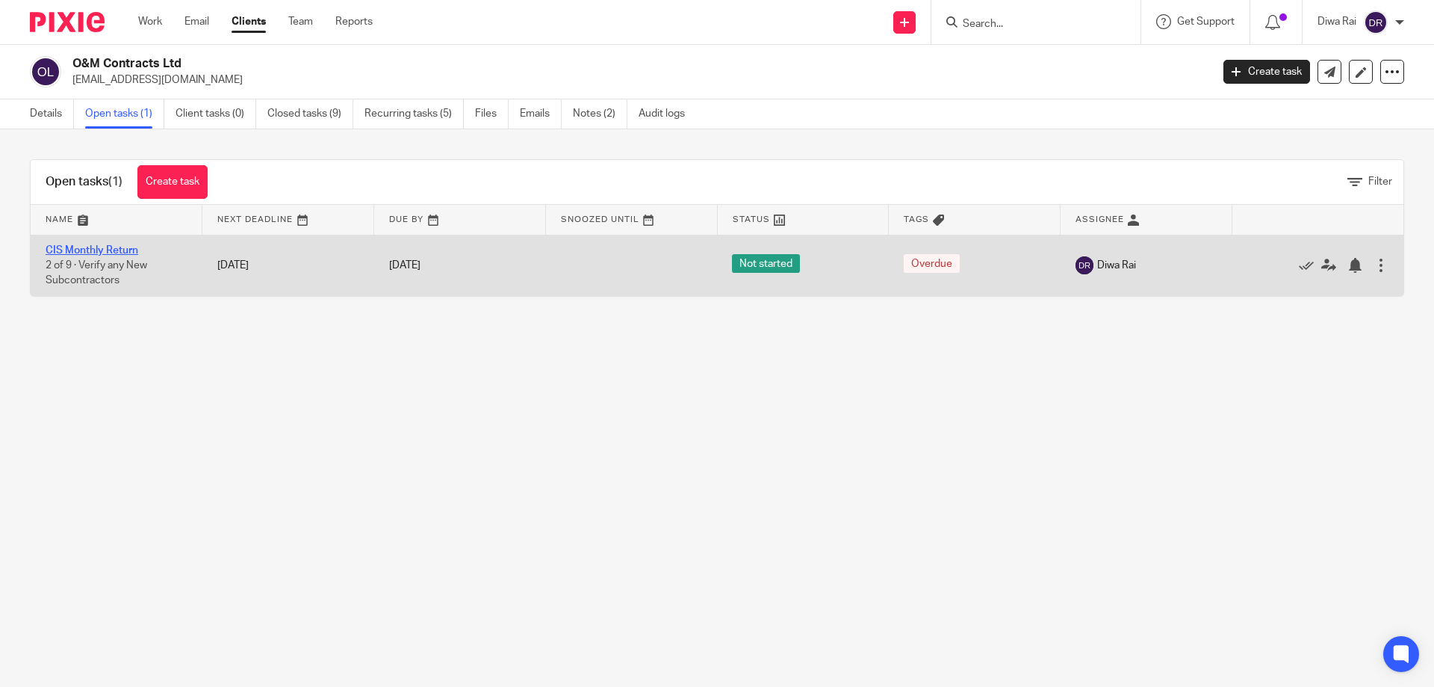
click at [131, 247] on link "CIS Monthly Return" at bounding box center [92, 250] width 93 height 10
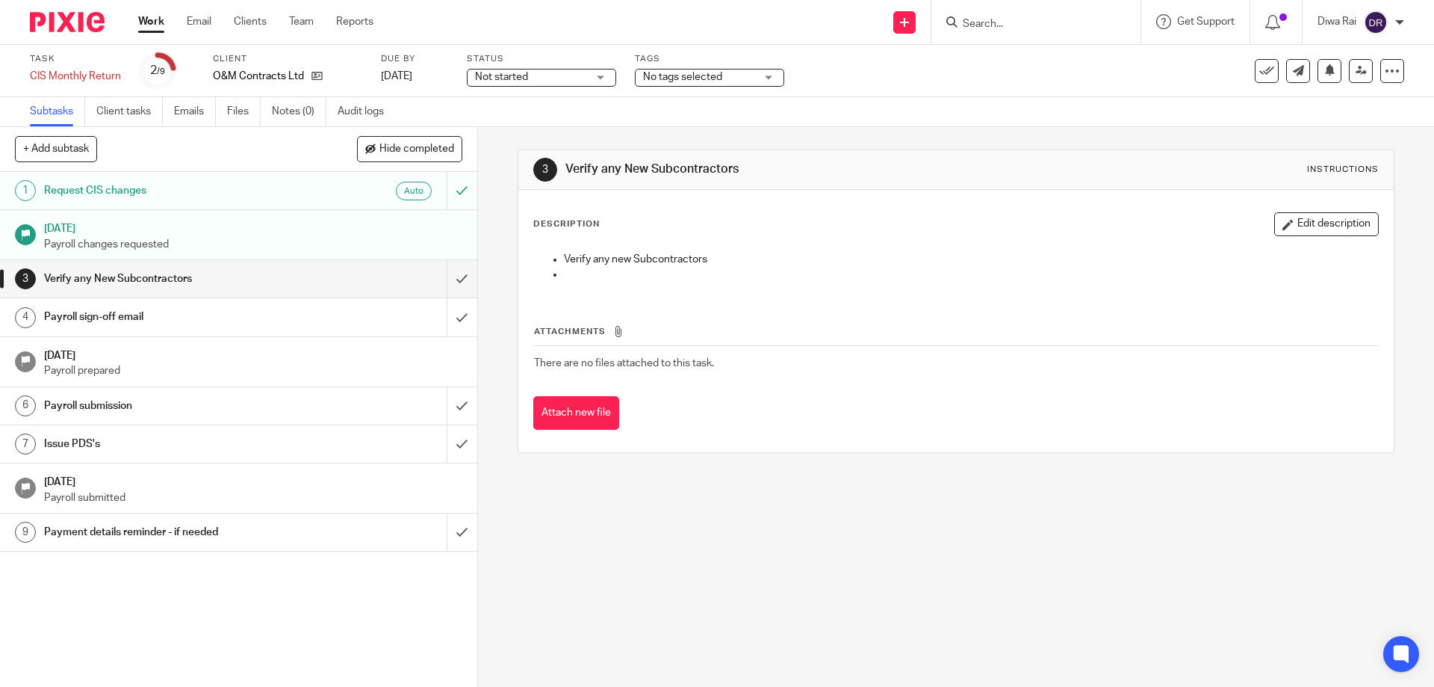
click at [740, 72] on span "No tags selected" at bounding box center [699, 77] width 112 height 16
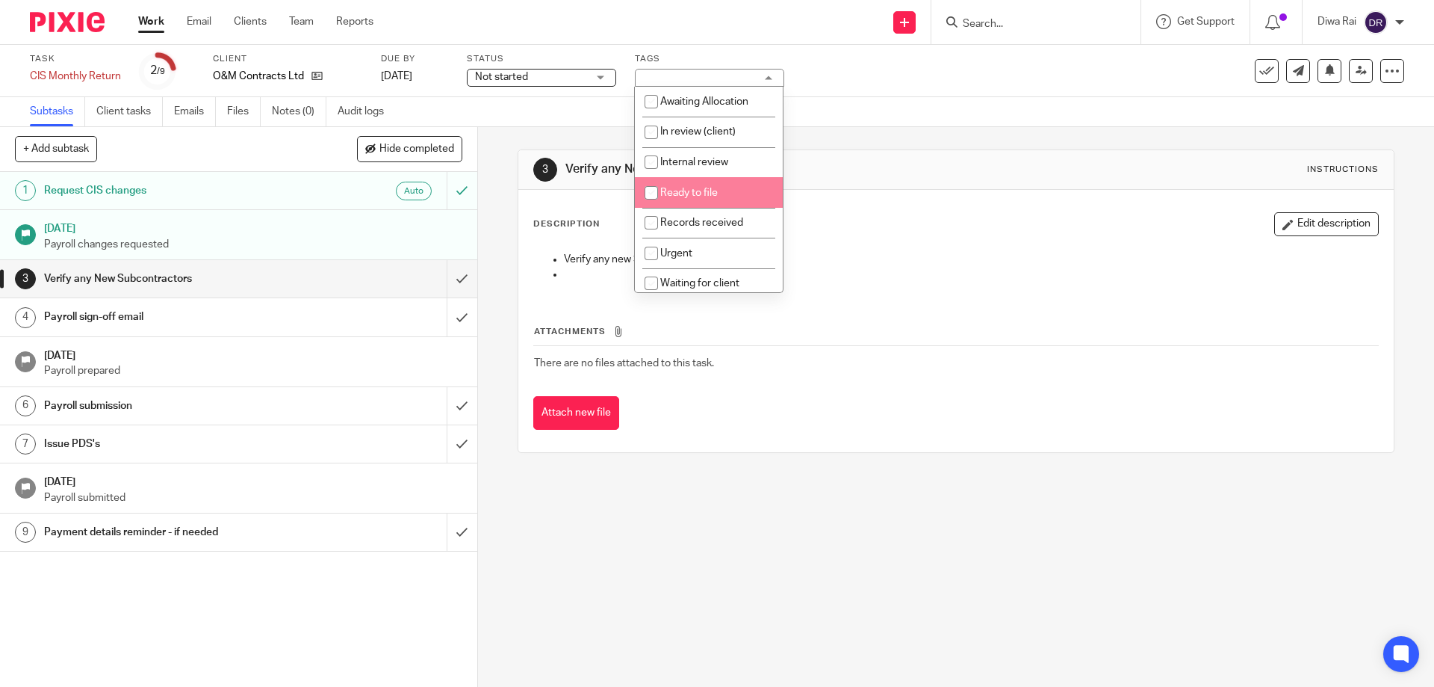
click at [873, 67] on div "Task CIS Monthly Return Save CIS Monthly Return 2 /9 Client O&M Contracts Ltd D…" at bounding box center [602, 71] width 1145 height 36
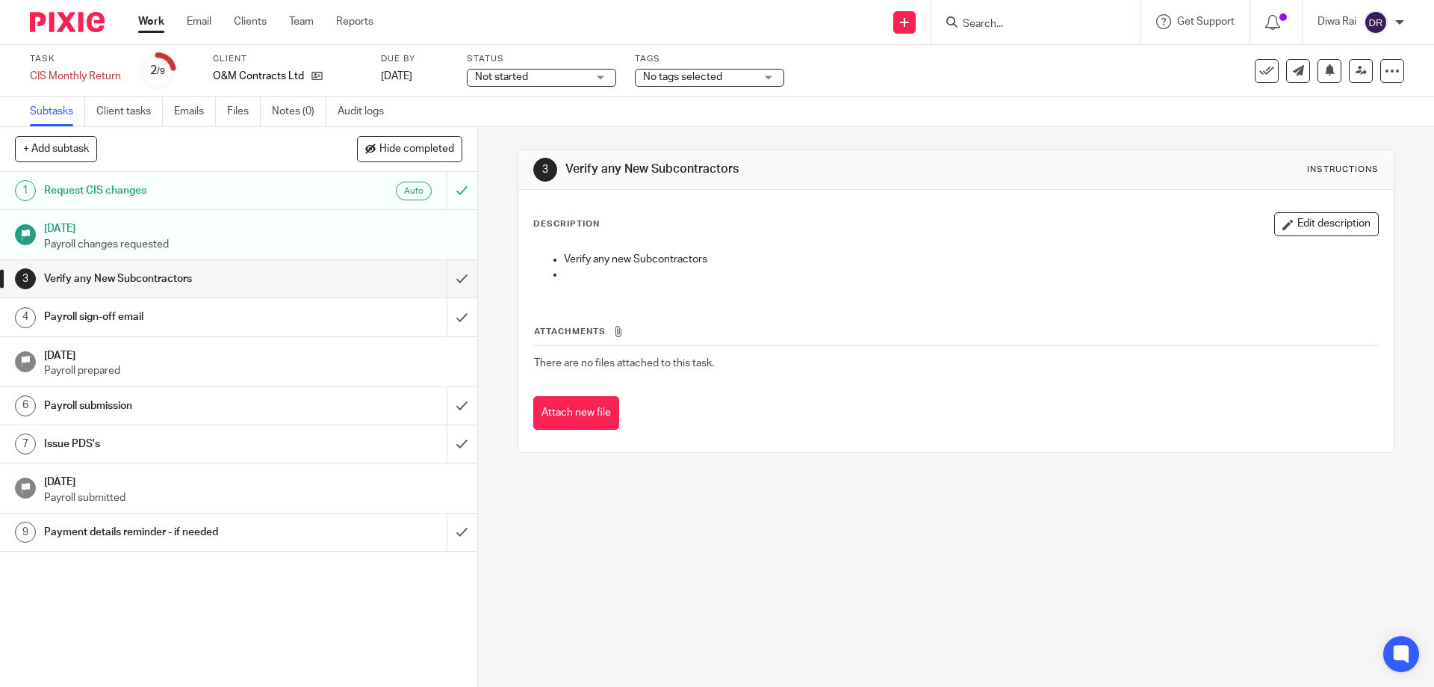
click at [1044, 26] on input "Search" at bounding box center [1028, 24] width 134 height 13
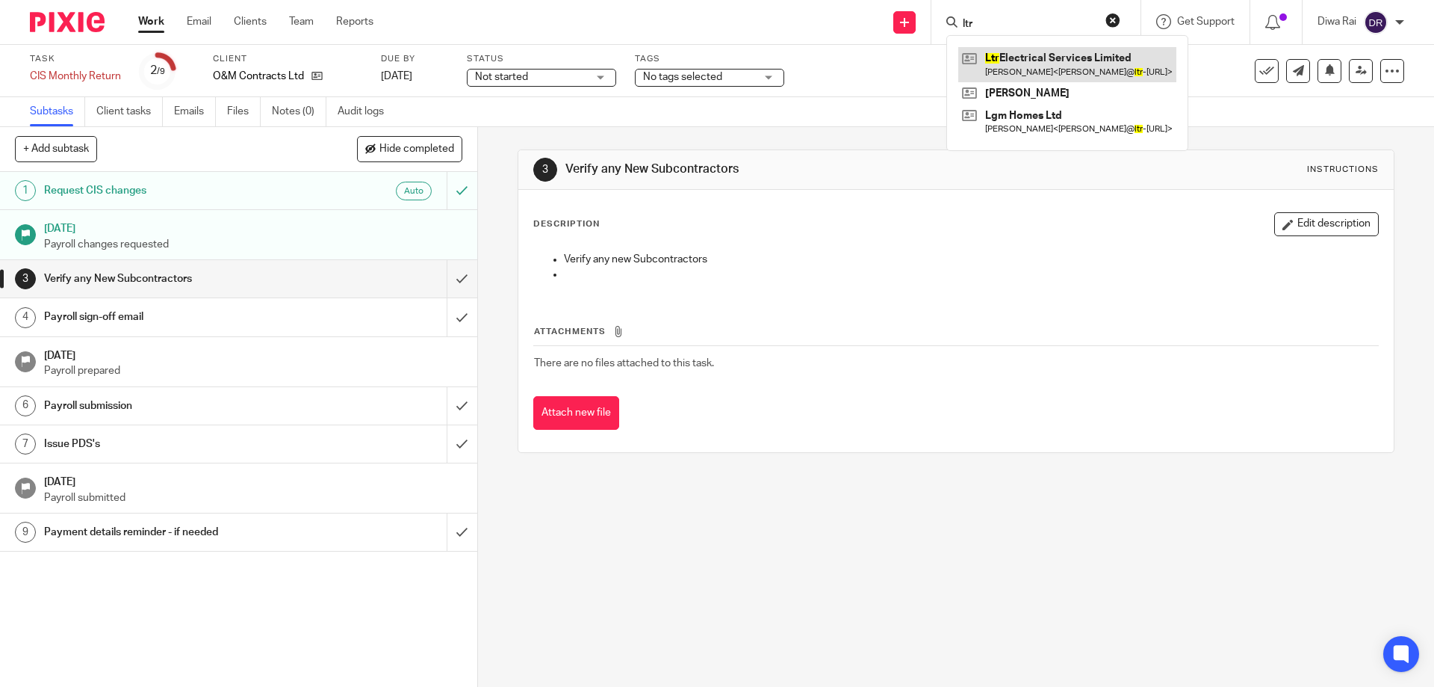
type input "ltr"
click at [1084, 69] on link at bounding box center [1067, 64] width 218 height 34
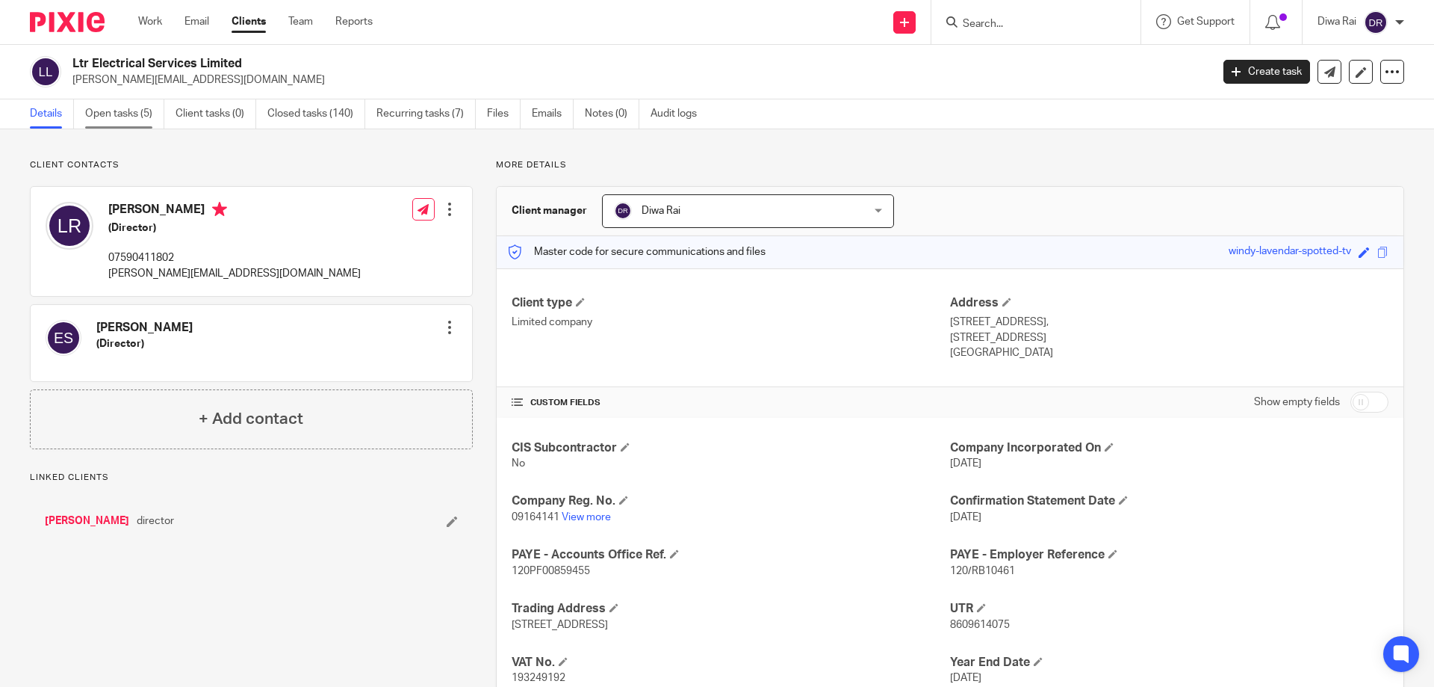
click at [135, 114] on link "Open tasks (5)" at bounding box center [124, 113] width 79 height 29
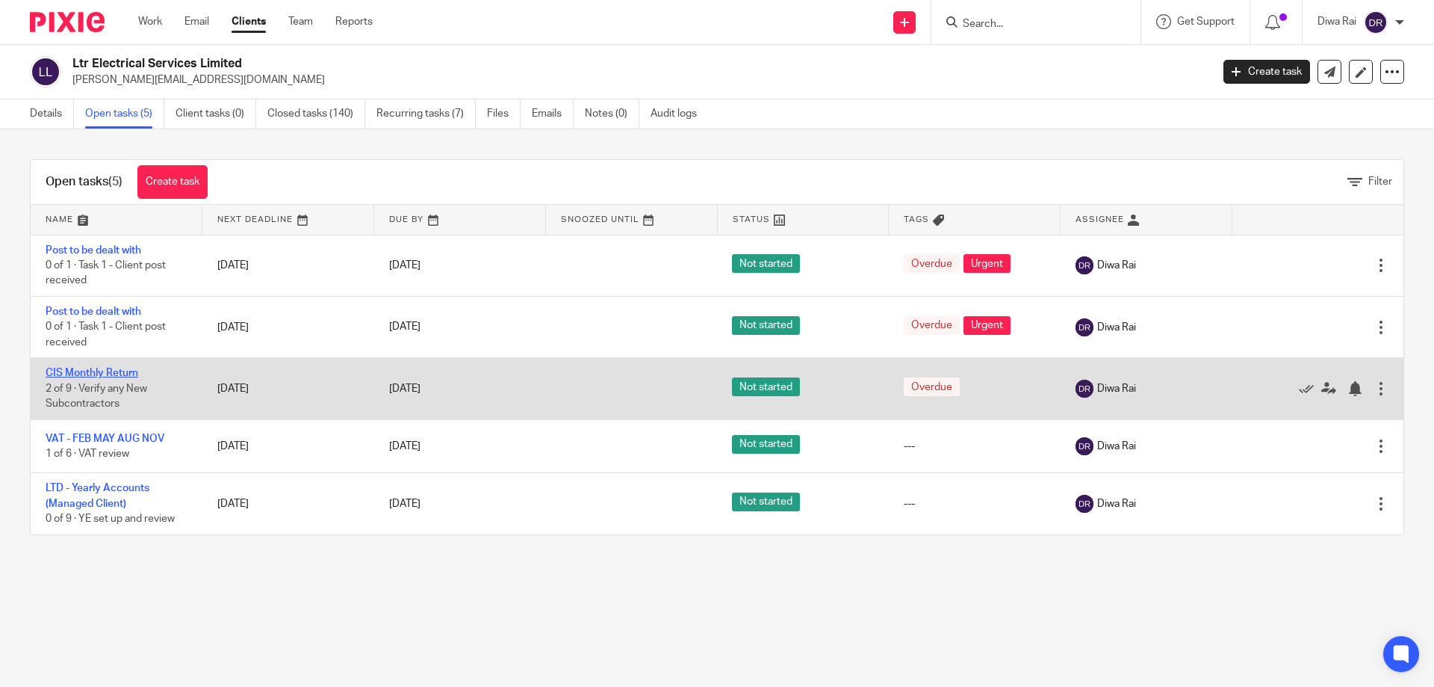
click at [136, 374] on link "CIS Monthly Return" at bounding box center [92, 373] width 93 height 10
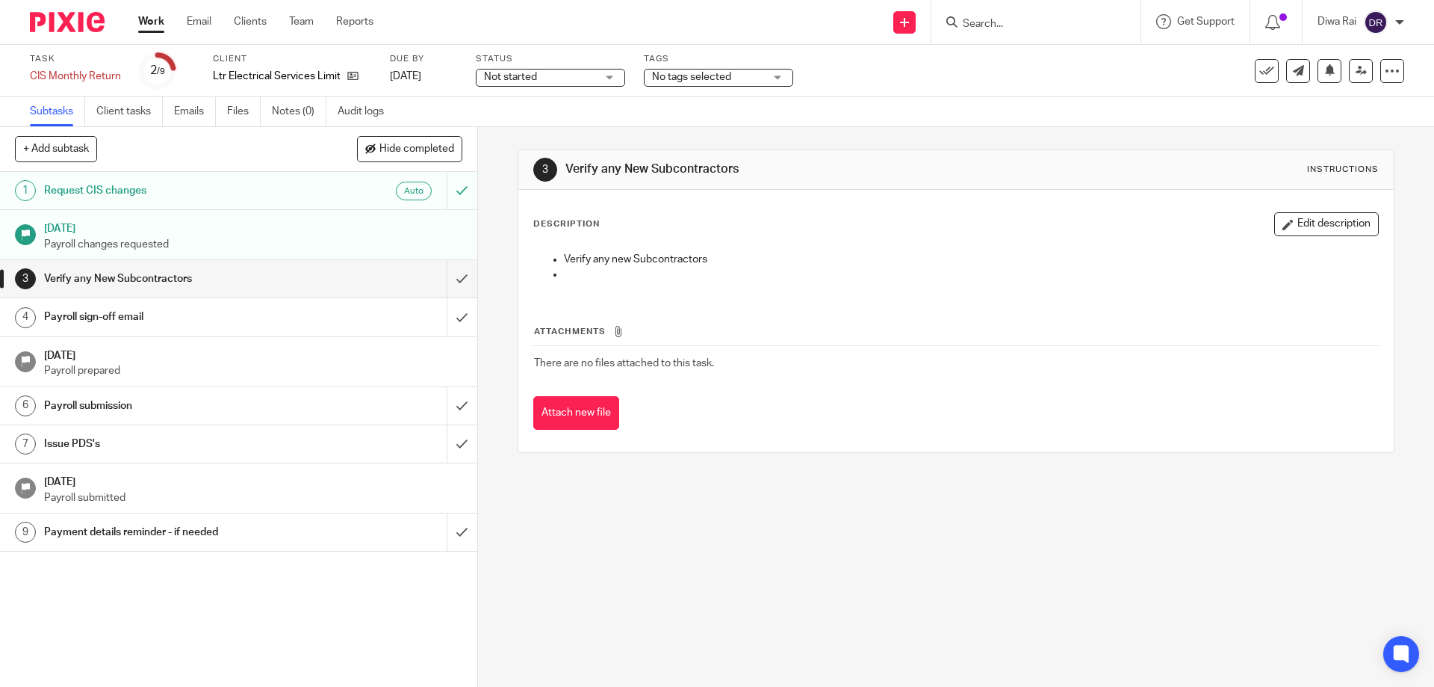
click at [44, 108] on link "Subtasks" at bounding box center [57, 111] width 55 height 29
click at [353, 75] on icon at bounding box center [352, 75] width 11 height 11
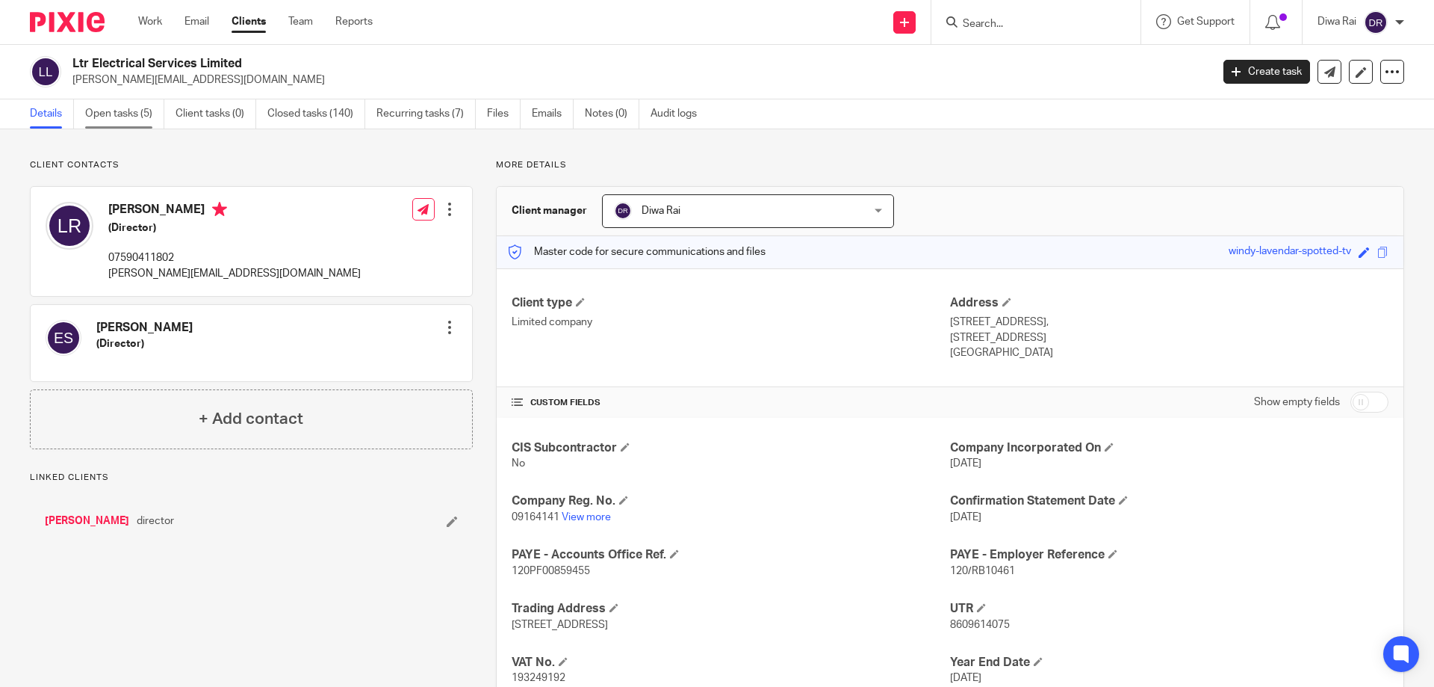
click at [117, 111] on link "Open tasks (5)" at bounding box center [124, 113] width 79 height 29
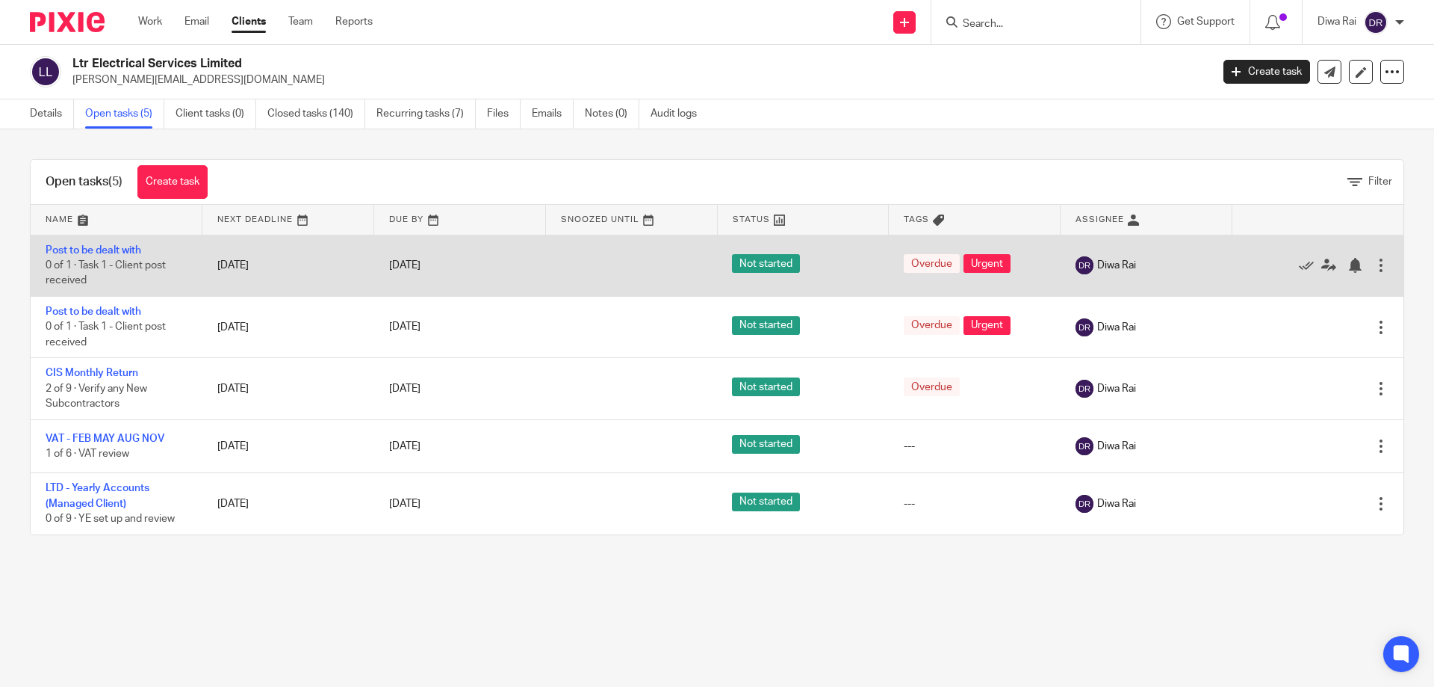
click at [95, 258] on td "Post to be dealt with 0 of 1 · Task 1 - Client post received" at bounding box center [117, 265] width 172 height 61
click at [119, 251] on link "Post to be dealt with" at bounding box center [94, 250] width 96 height 10
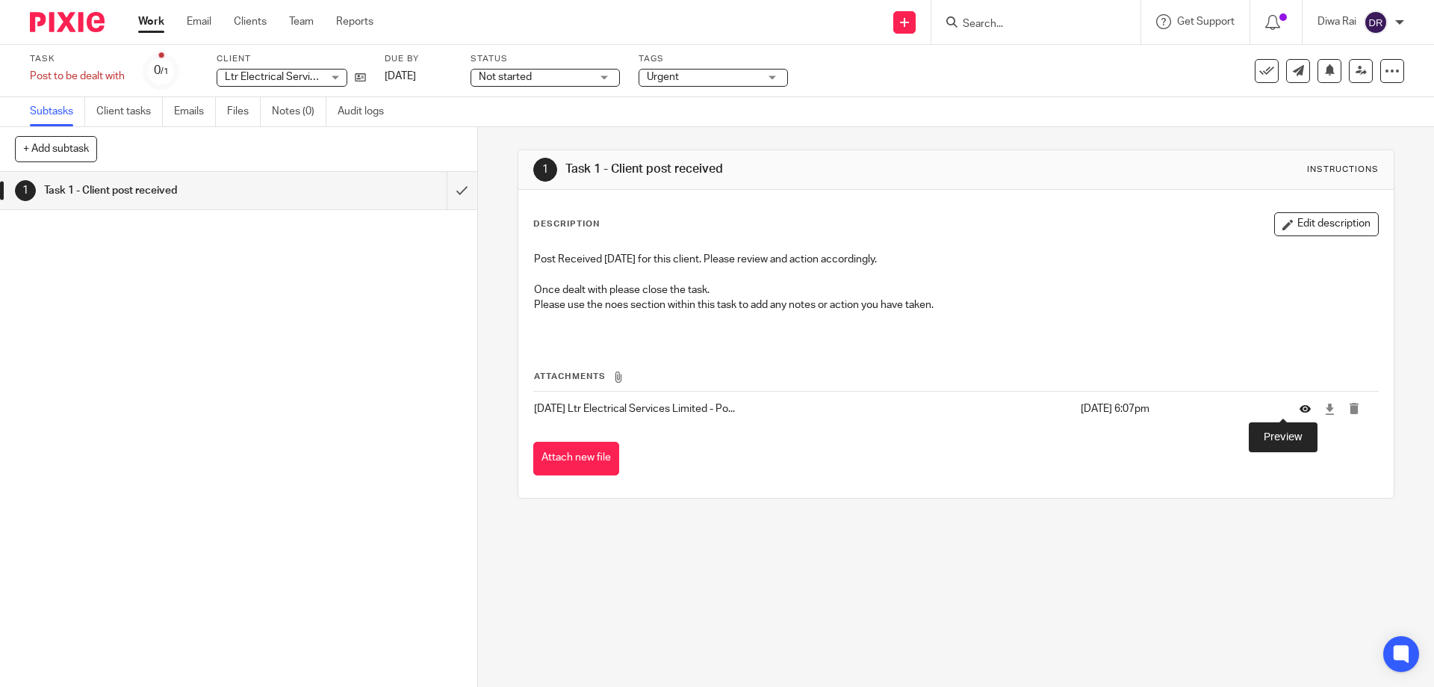
click at [1300, 406] on icon at bounding box center [1305, 408] width 11 height 11
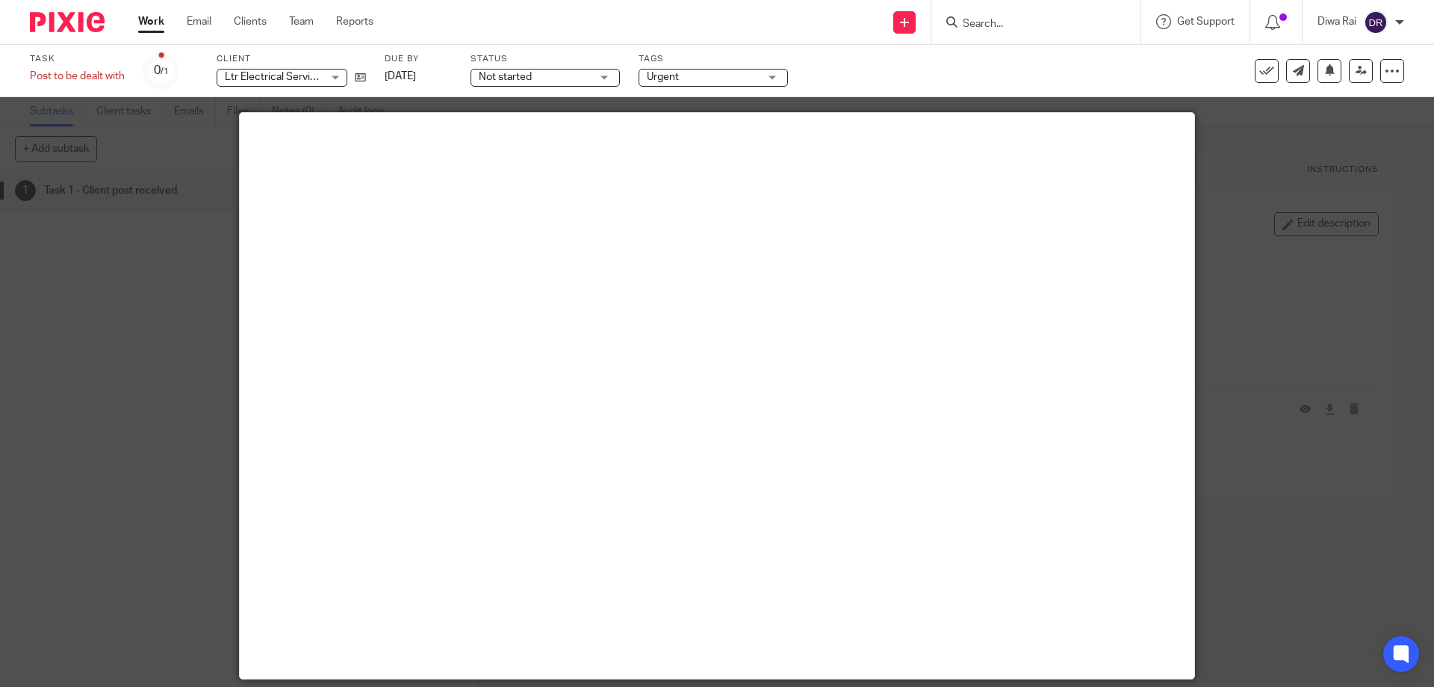
click at [1324, 406] on div at bounding box center [717, 343] width 1434 height 687
click at [1238, 409] on div at bounding box center [717, 343] width 1434 height 687
click at [69, 190] on div at bounding box center [717, 343] width 1434 height 687
click at [1245, 161] on div at bounding box center [717, 343] width 1434 height 687
drag, startPoint x: 1224, startPoint y: 313, endPoint x: 1215, endPoint y: 310, distance: 8.7
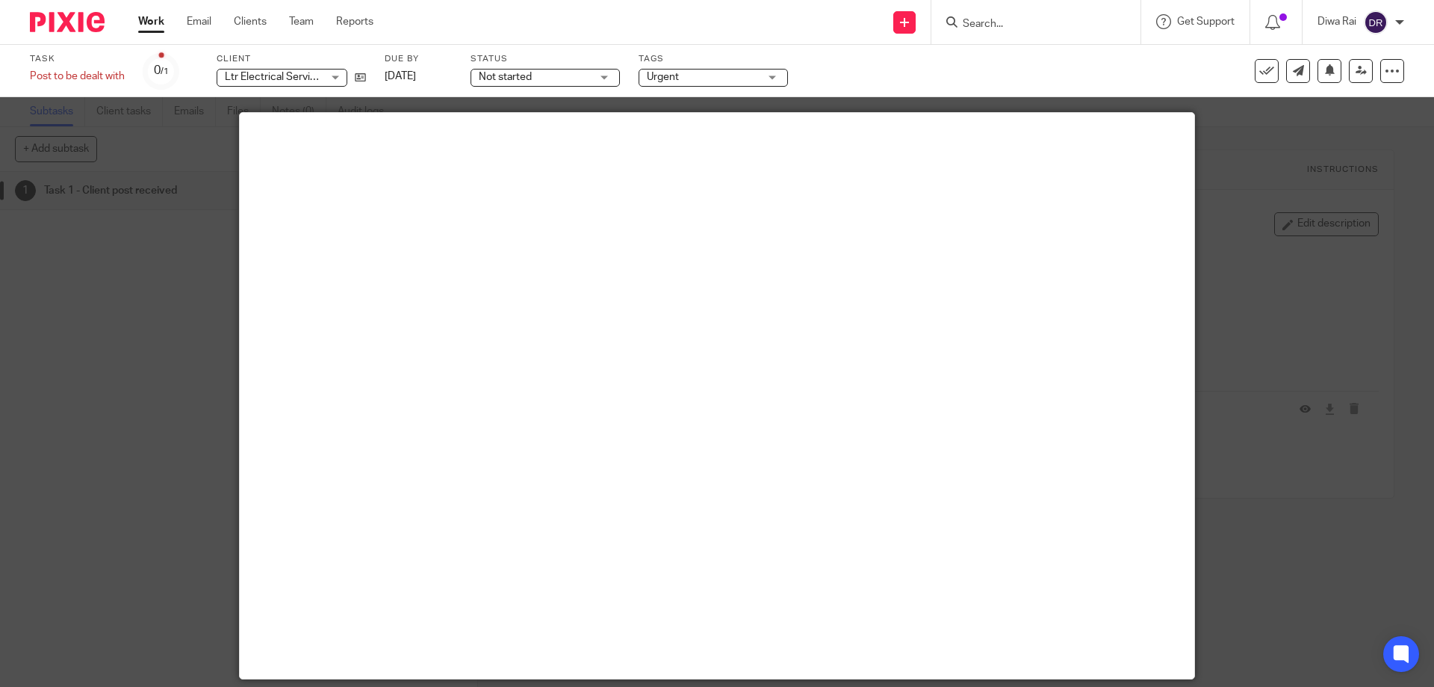
click at [1221, 311] on div at bounding box center [717, 343] width 1434 height 687
click at [1385, 78] on icon at bounding box center [1392, 70] width 15 height 15
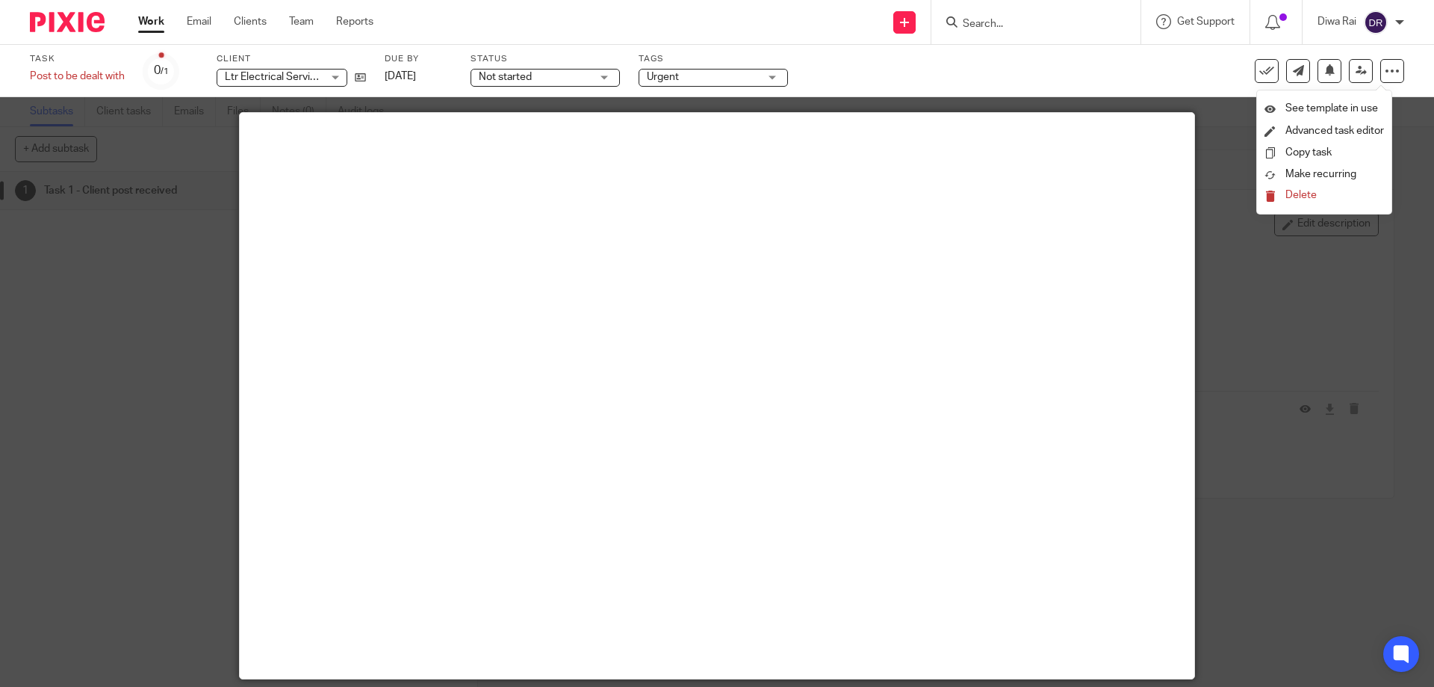
click at [1209, 114] on div at bounding box center [717, 343] width 1434 height 687
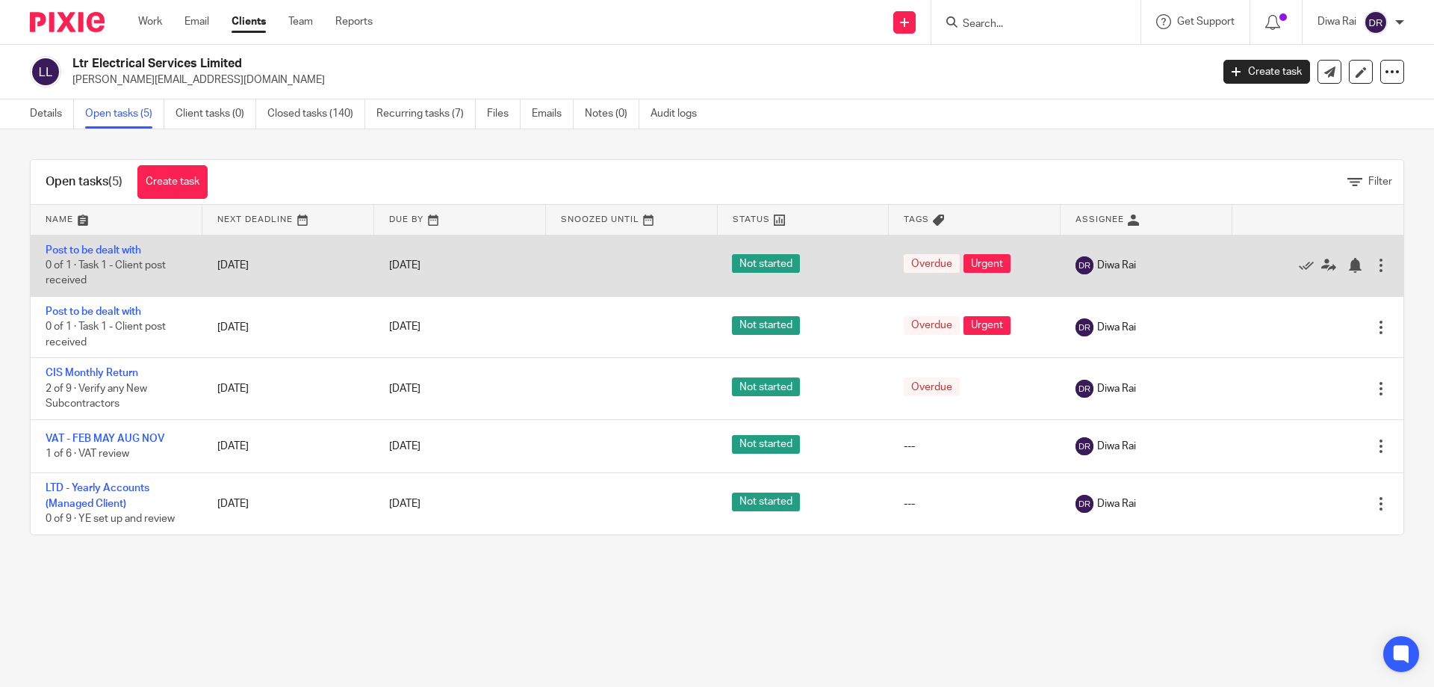
click at [118, 263] on span "0 of 1 · Task 1 - Client post received" at bounding box center [106, 273] width 120 height 26
click at [118, 252] on link "Post to be dealt with" at bounding box center [94, 250] width 96 height 10
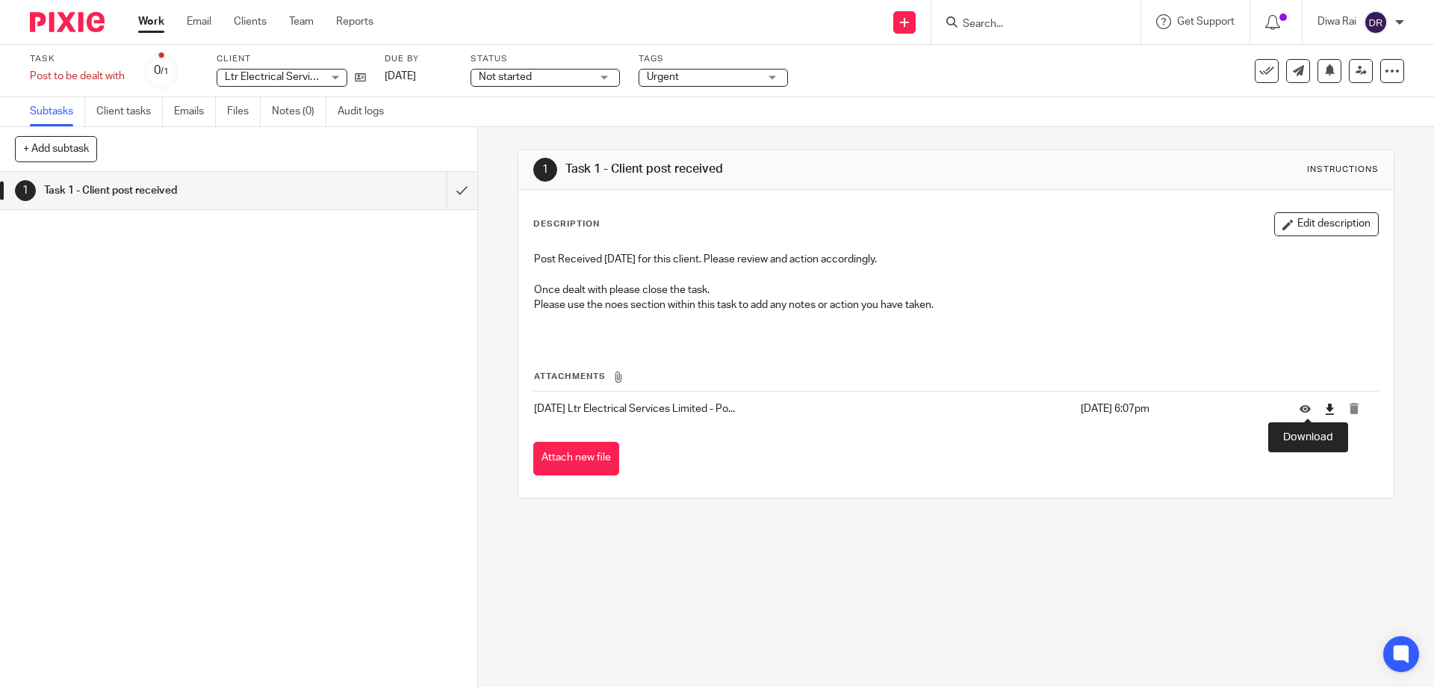
click at [1324, 410] on icon at bounding box center [1329, 408] width 11 height 11
click at [1260, 76] on icon at bounding box center [1267, 70] width 15 height 15
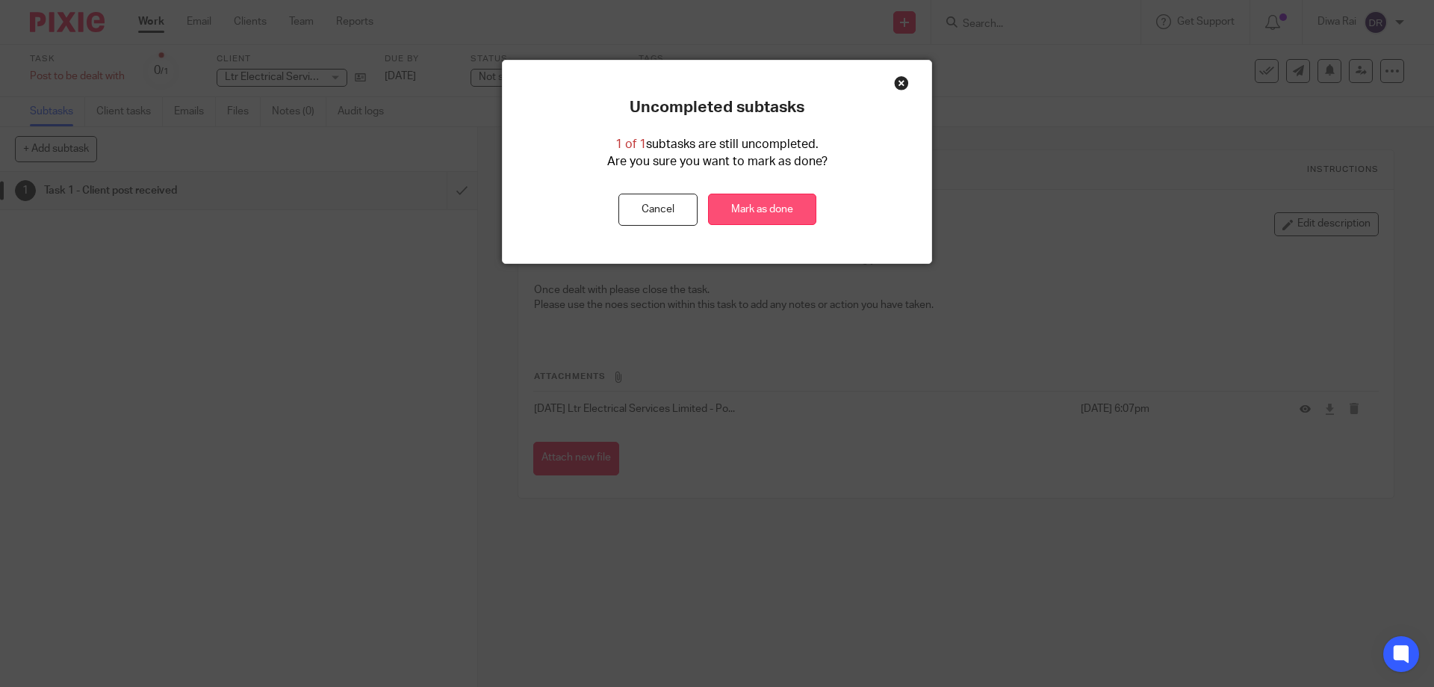
click at [766, 213] on link "Mark as done" at bounding box center [762, 209] width 108 height 32
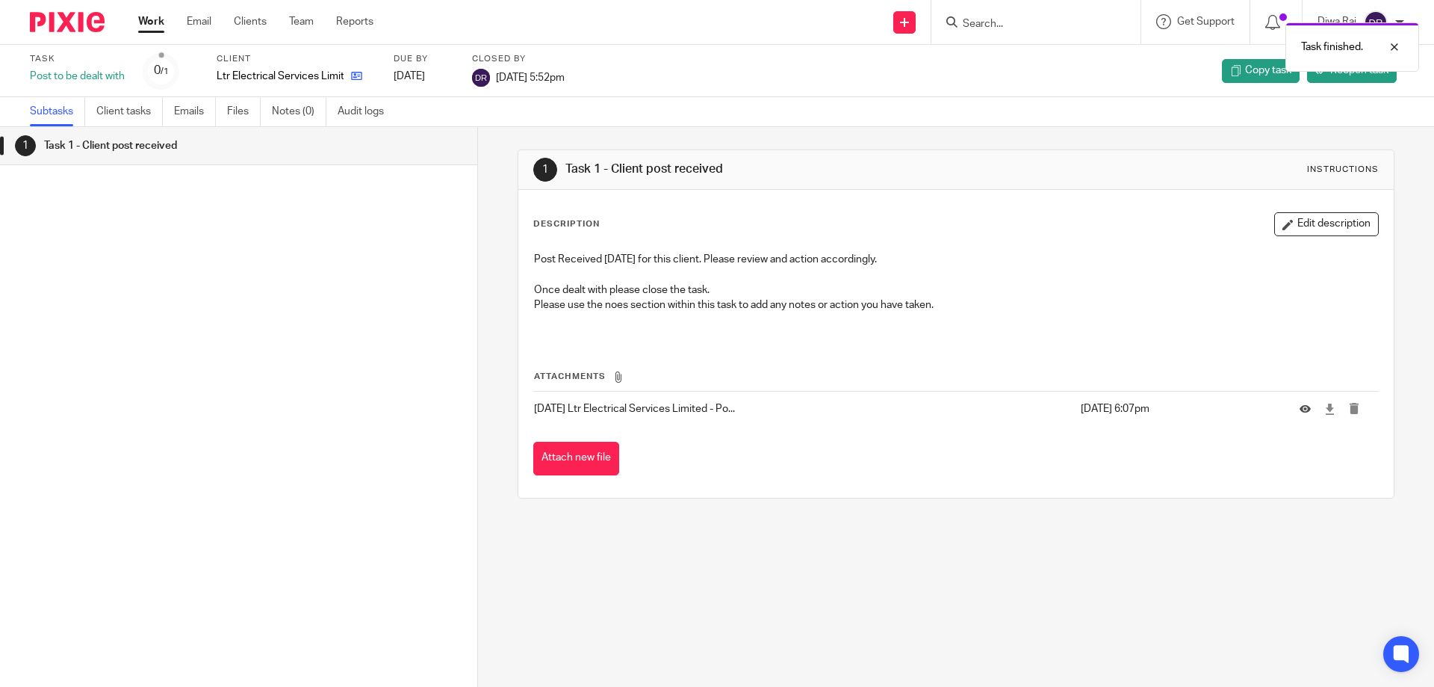
drag, startPoint x: 357, startPoint y: 83, endPoint x: 353, endPoint y: 75, distance: 9.4
click at [357, 82] on link at bounding box center [353, 76] width 19 height 15
click at [353, 75] on icon at bounding box center [356, 75] width 11 height 11
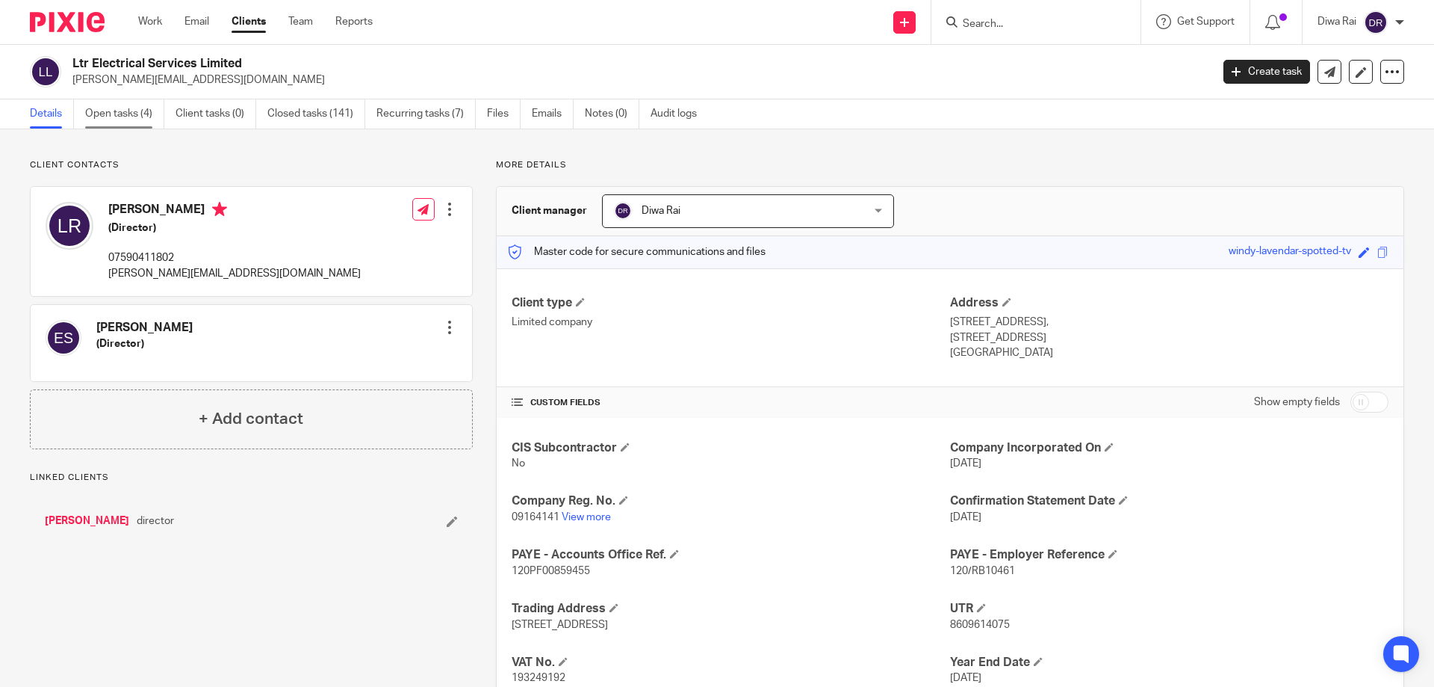
click at [135, 117] on link "Open tasks (4)" at bounding box center [124, 113] width 79 height 29
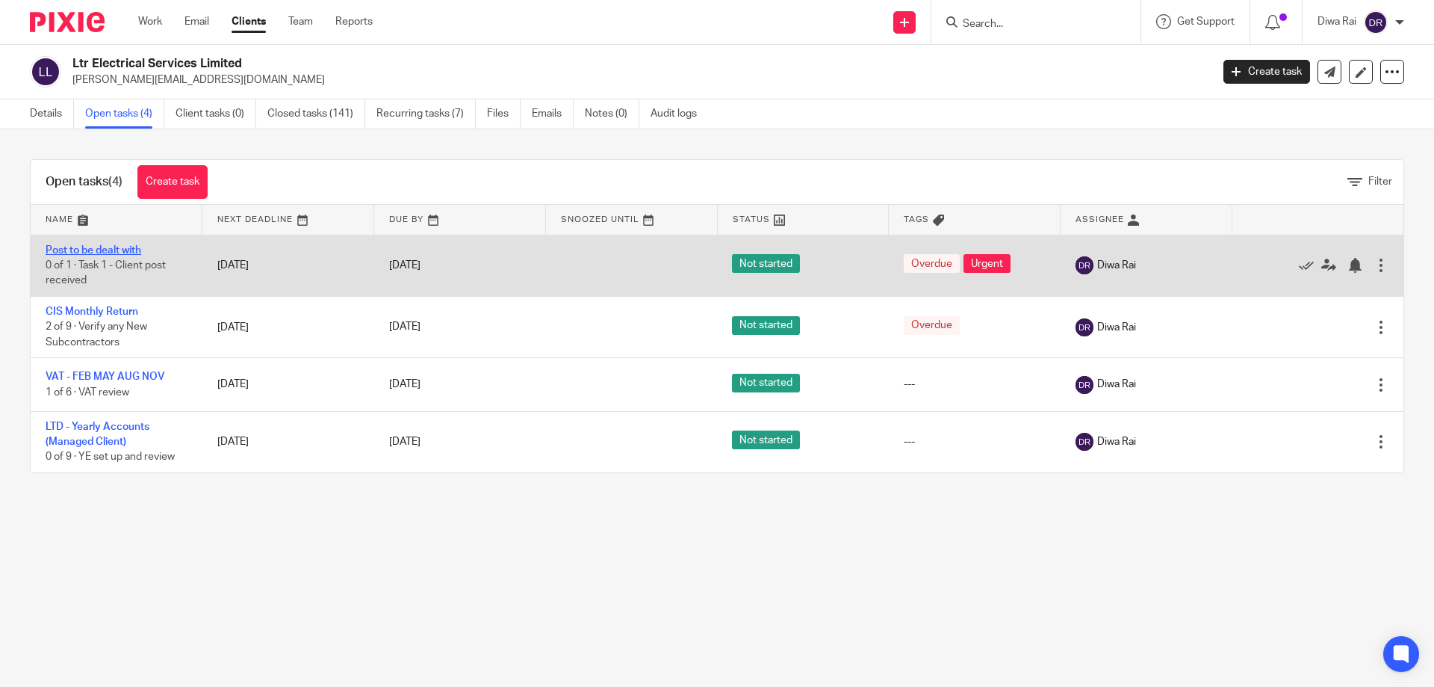
click at [117, 245] on link "Post to be dealt with" at bounding box center [94, 250] width 96 height 10
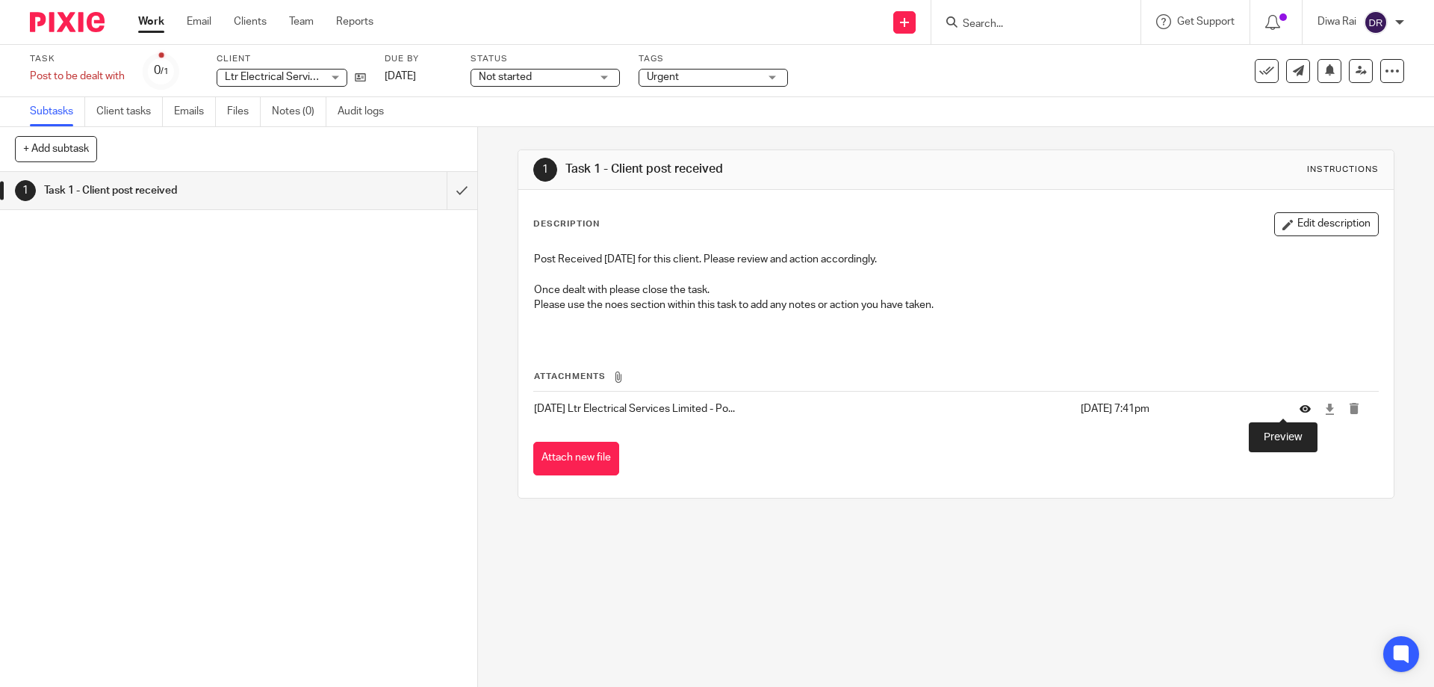
click at [1300, 413] on icon at bounding box center [1305, 408] width 11 height 11
